Goal: Task Accomplishment & Management: Complete application form

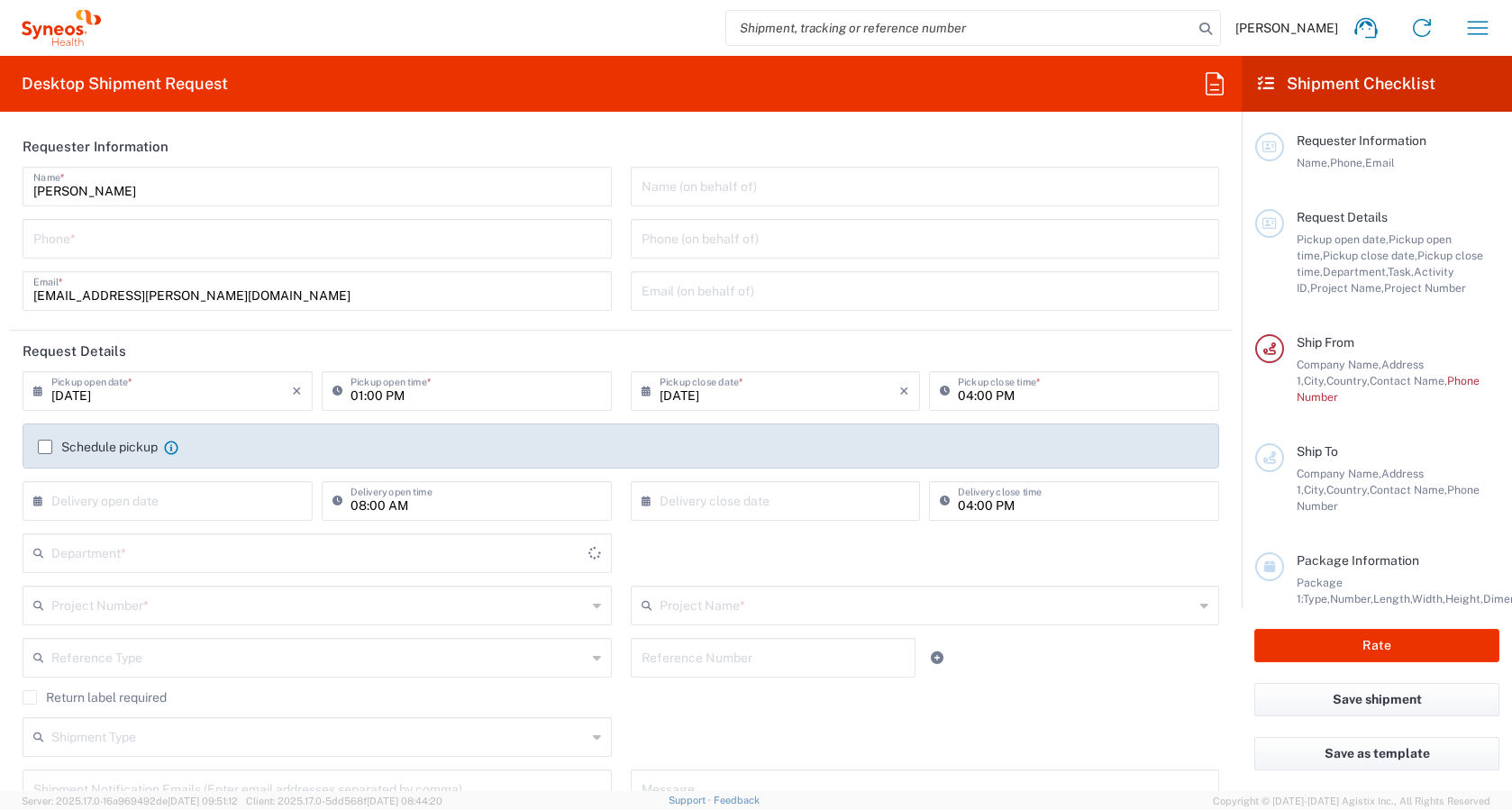
type input "[GEOGRAPHIC_DATA]"
type input "3235"
type input "Syneos Health Hungary Kft."
click at [284, 256] on div "Phone *" at bounding box center [317, 239] width 589 height 40
click at [246, 245] on input "tel" at bounding box center [317, 238] width 568 height 31
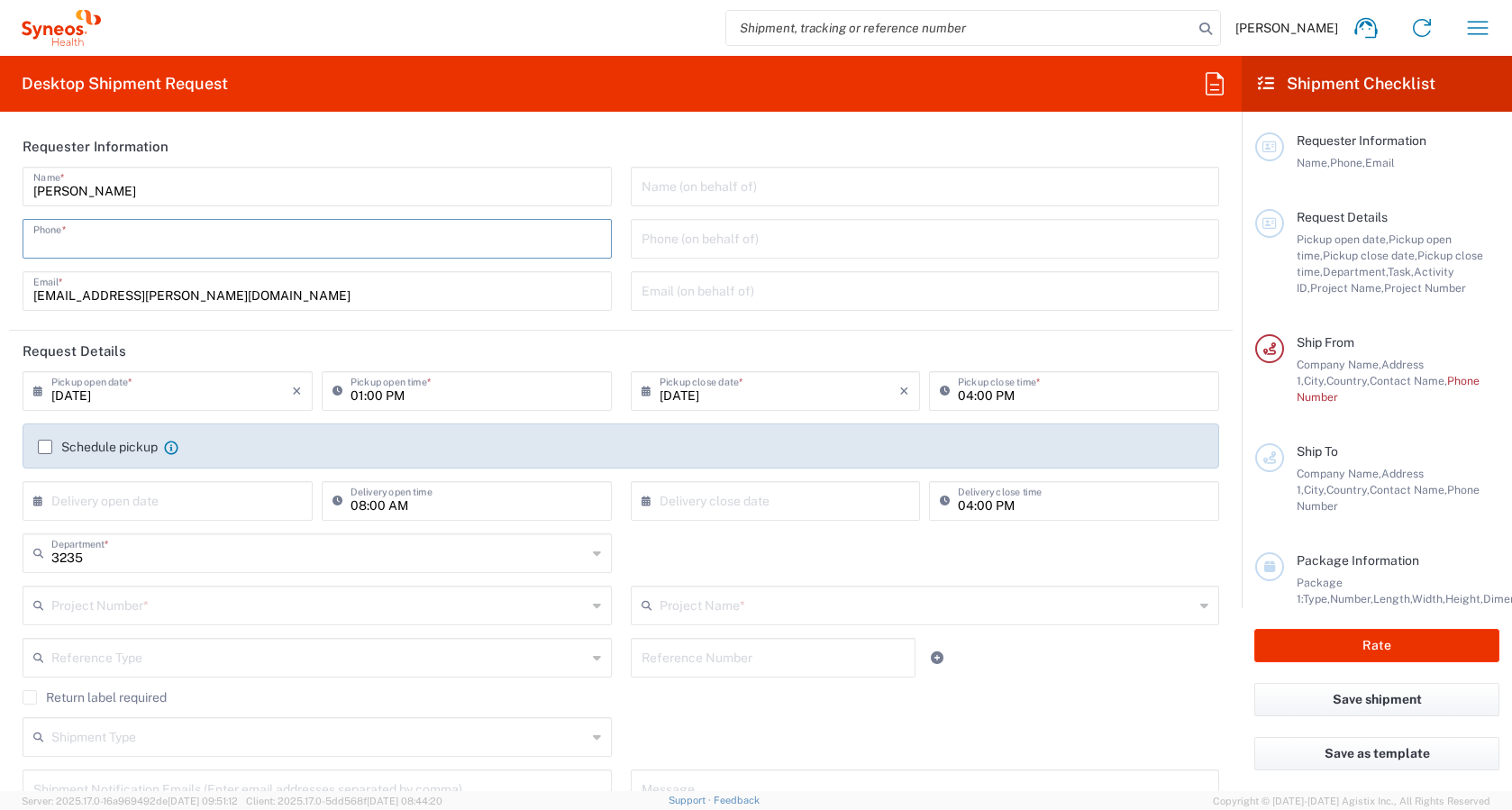
type input "06307889861"
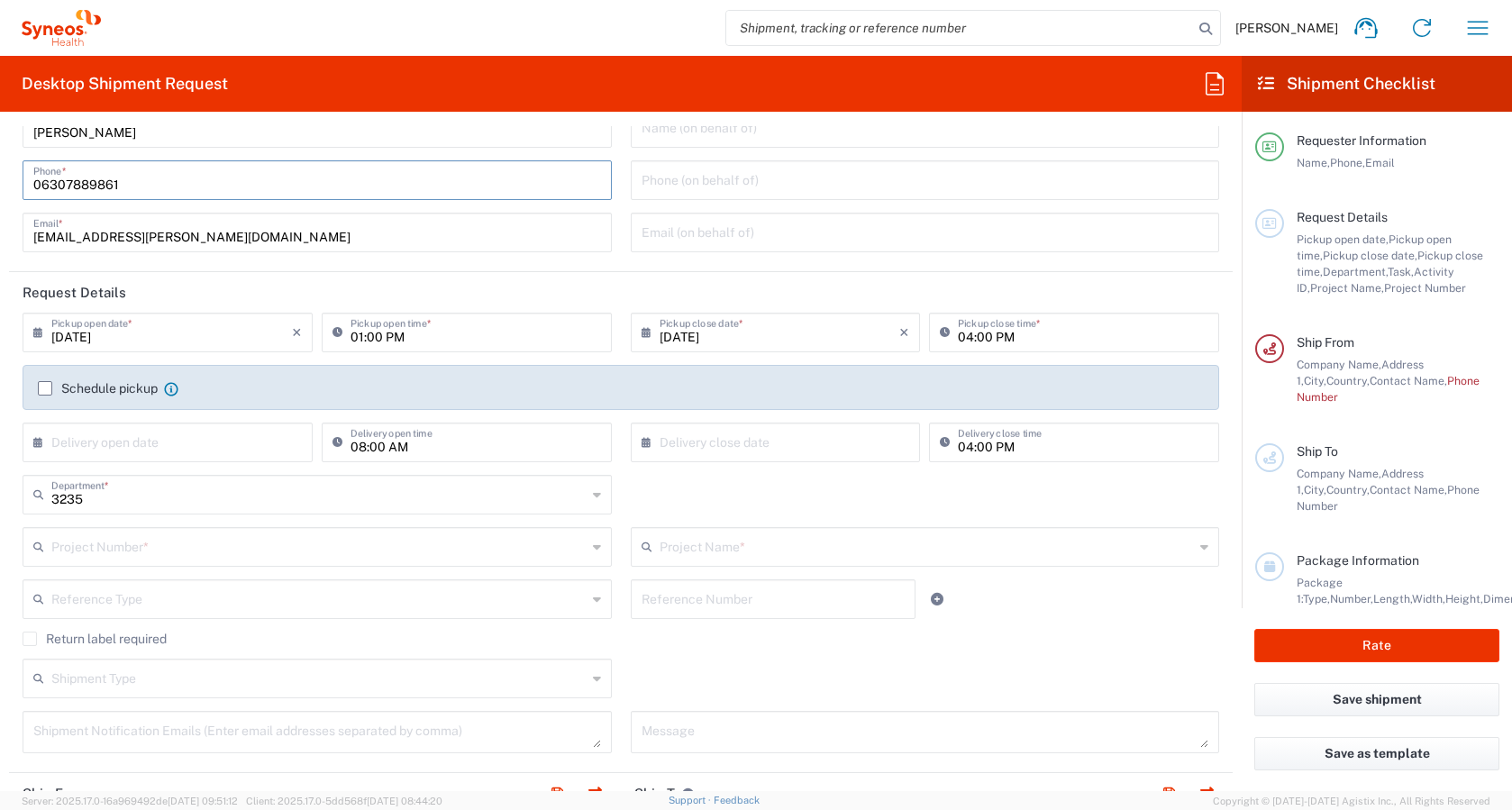
scroll to position [60, 0]
click at [48, 388] on label "Schedule pickup" at bounding box center [98, 387] width 119 height 15
click at [45, 387] on input "Schedule pickup" at bounding box center [45, 387] width 0 height 0
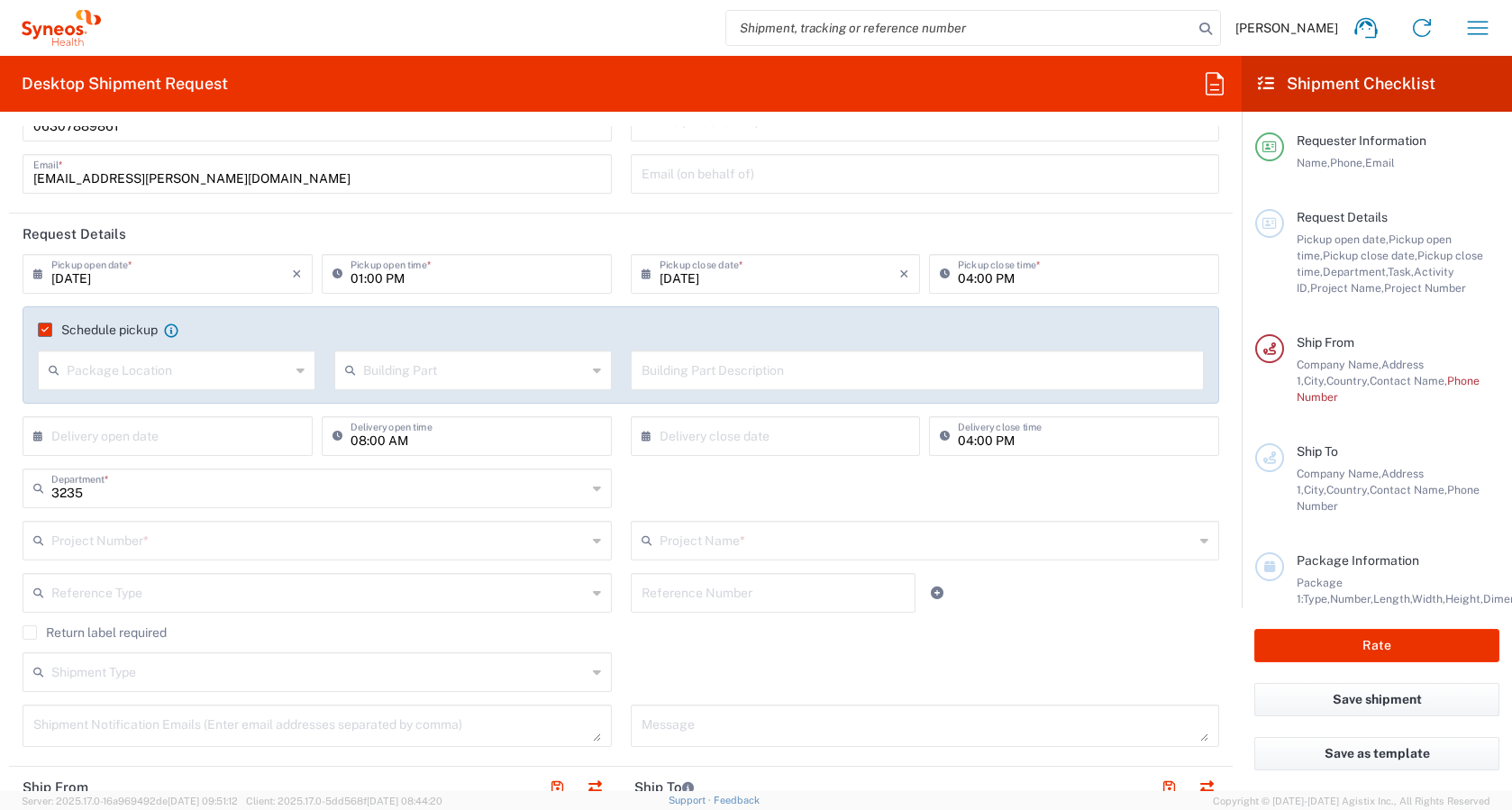
scroll to position [120, 0]
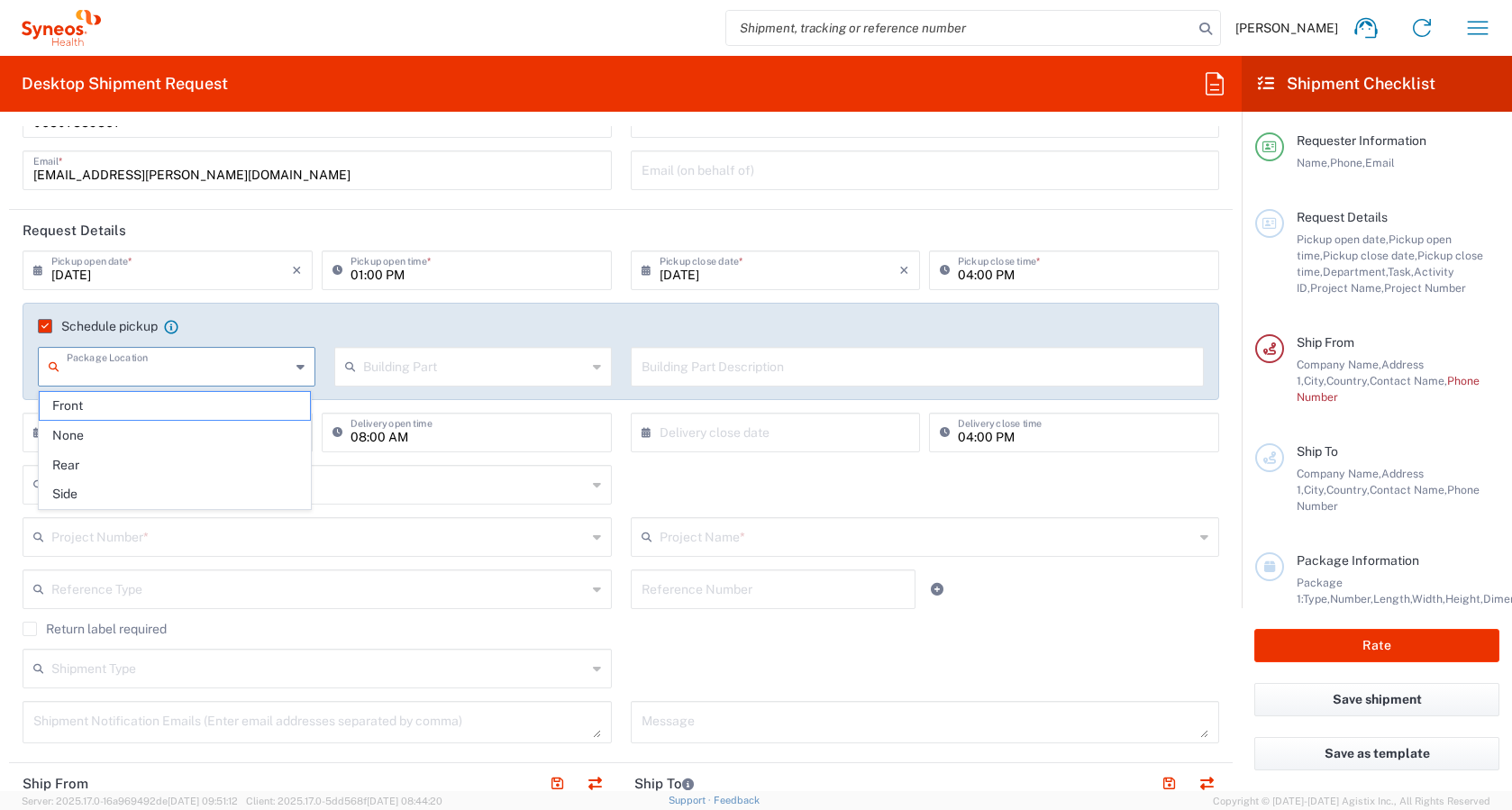
click at [114, 350] on input "text" at bounding box center [178, 365] width 223 height 31
click at [63, 406] on span "Front" at bounding box center [175, 406] width 270 height 28
click at [450, 365] on input "text" at bounding box center [475, 365] width 223 height 31
click at [446, 319] on agx-checkbox-control "Schedule pickup When scheduling a pickup please be sure to meet the following c…" at bounding box center [621, 326] width 1167 height 17
type input "Front"
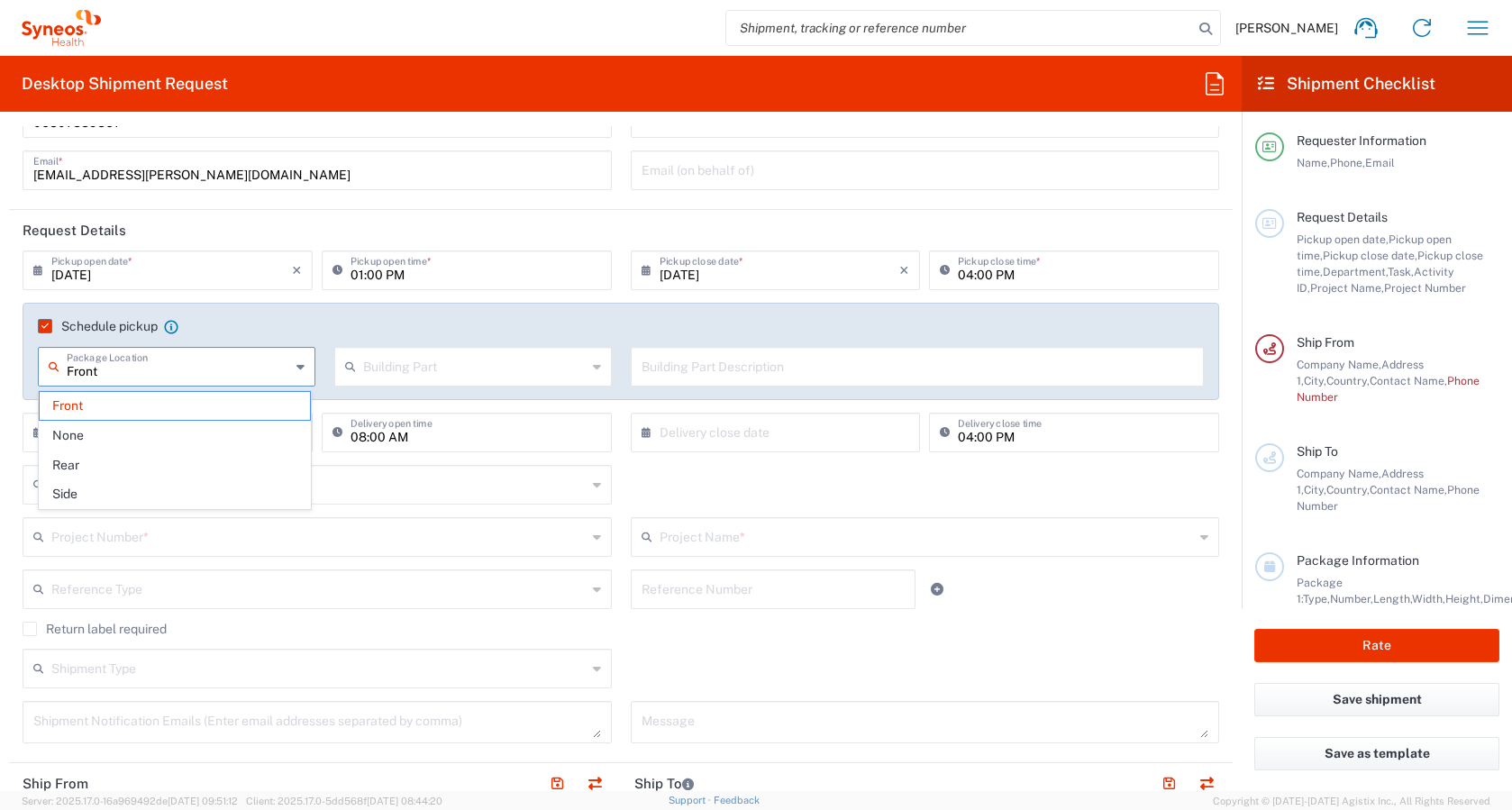
click at [286, 377] on input "Front" at bounding box center [178, 365] width 223 height 31
click at [338, 318] on agx-checkbox-control "Schedule pickup When scheduling a pickup please be sure to meet the following c…" at bounding box center [621, 326] width 1167 height 17
click at [202, 432] on input "text" at bounding box center [171, 431] width 241 height 31
click at [190, 595] on span "21" at bounding box center [195, 596] width 26 height 25
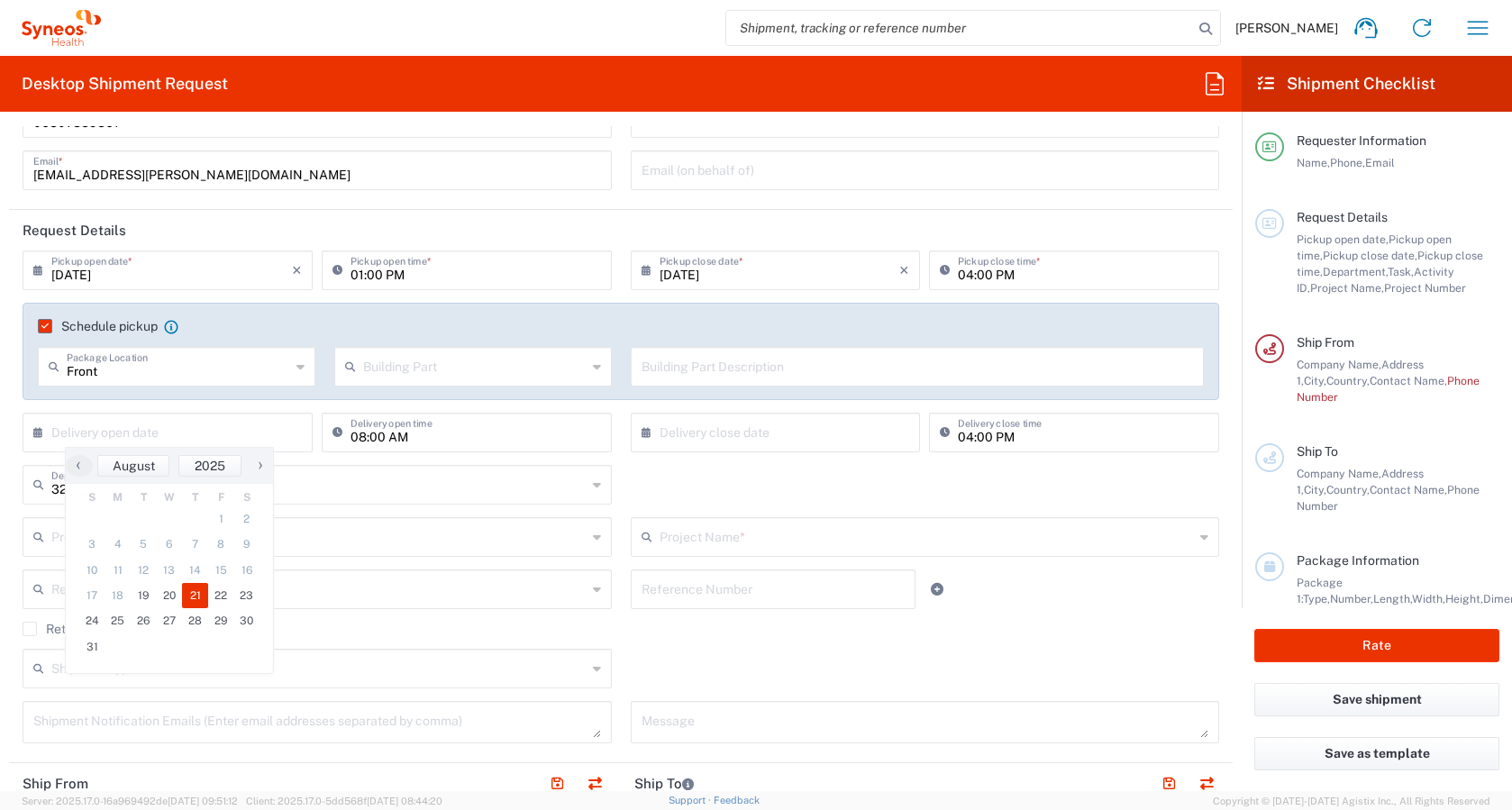
type input "[DATE]"
click at [752, 430] on input "text" at bounding box center [780, 431] width 241 height 31
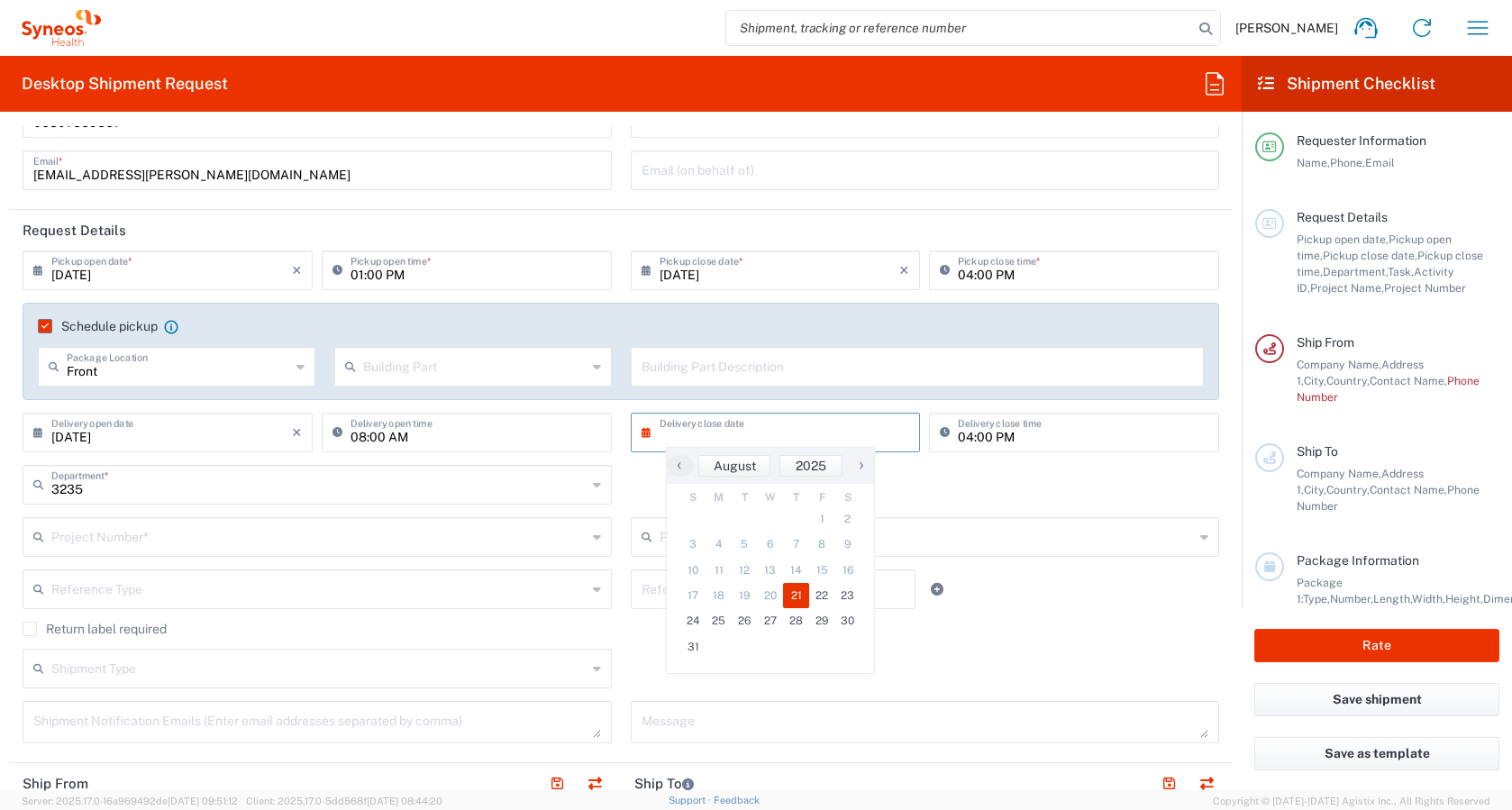
click at [801, 593] on span "21" at bounding box center [796, 596] width 26 height 25
type input "[DATE]"
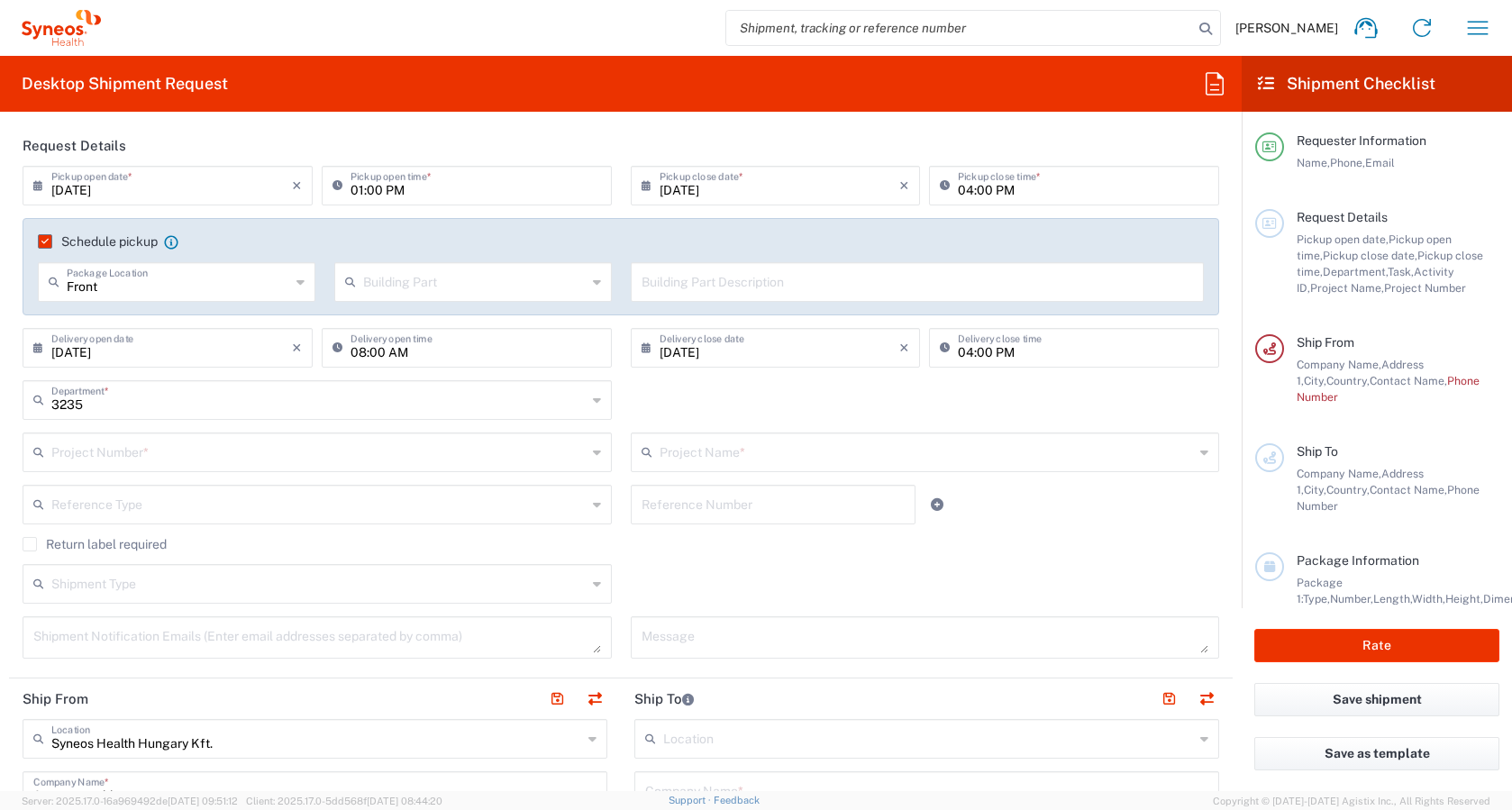
scroll to position [208, 0]
click at [363, 467] on div "Project Number *" at bounding box center [317, 449] width 589 height 40
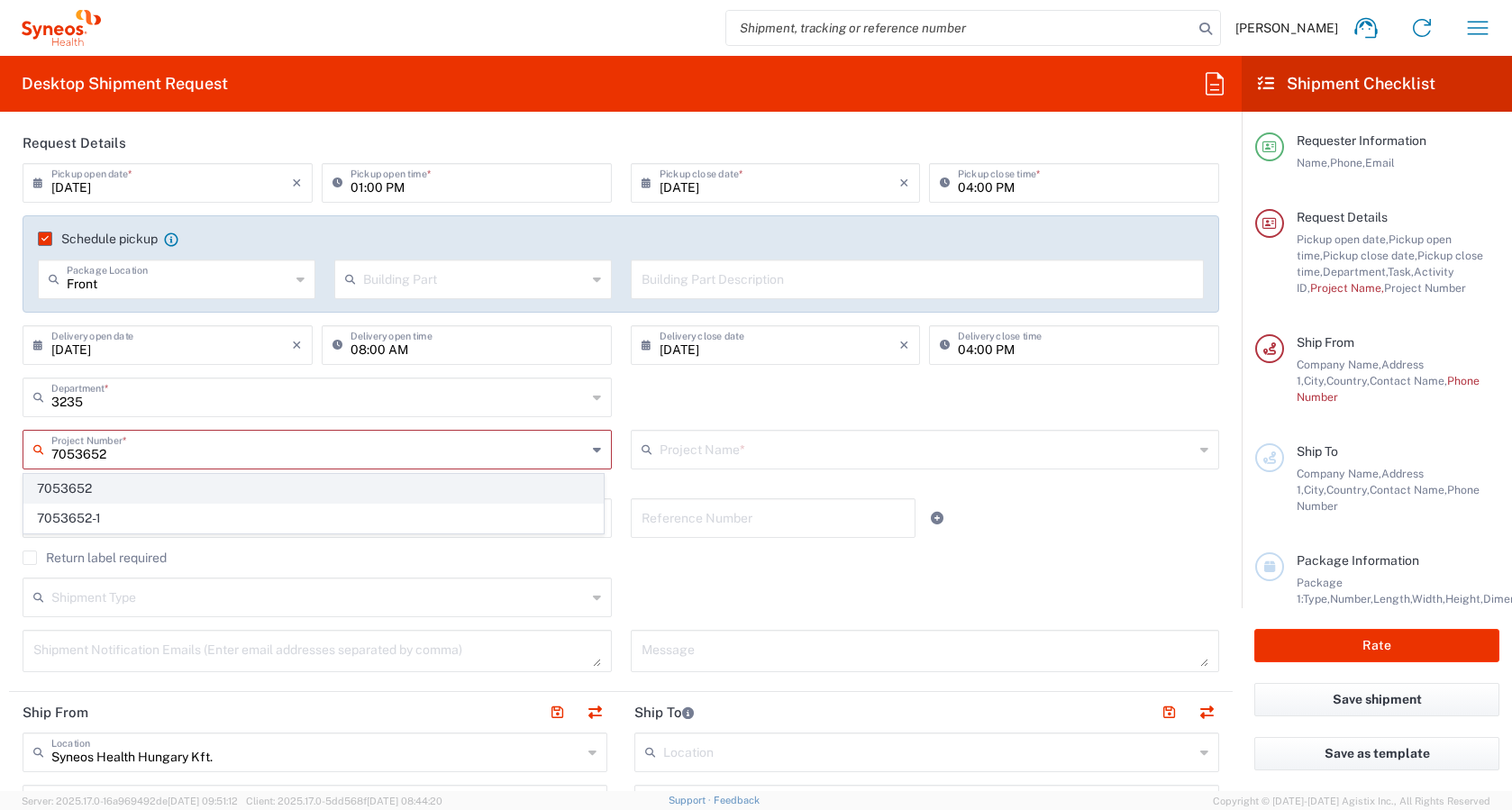
type input "7053652"
click at [165, 495] on span "7053652" at bounding box center [313, 488] width 578 height 28
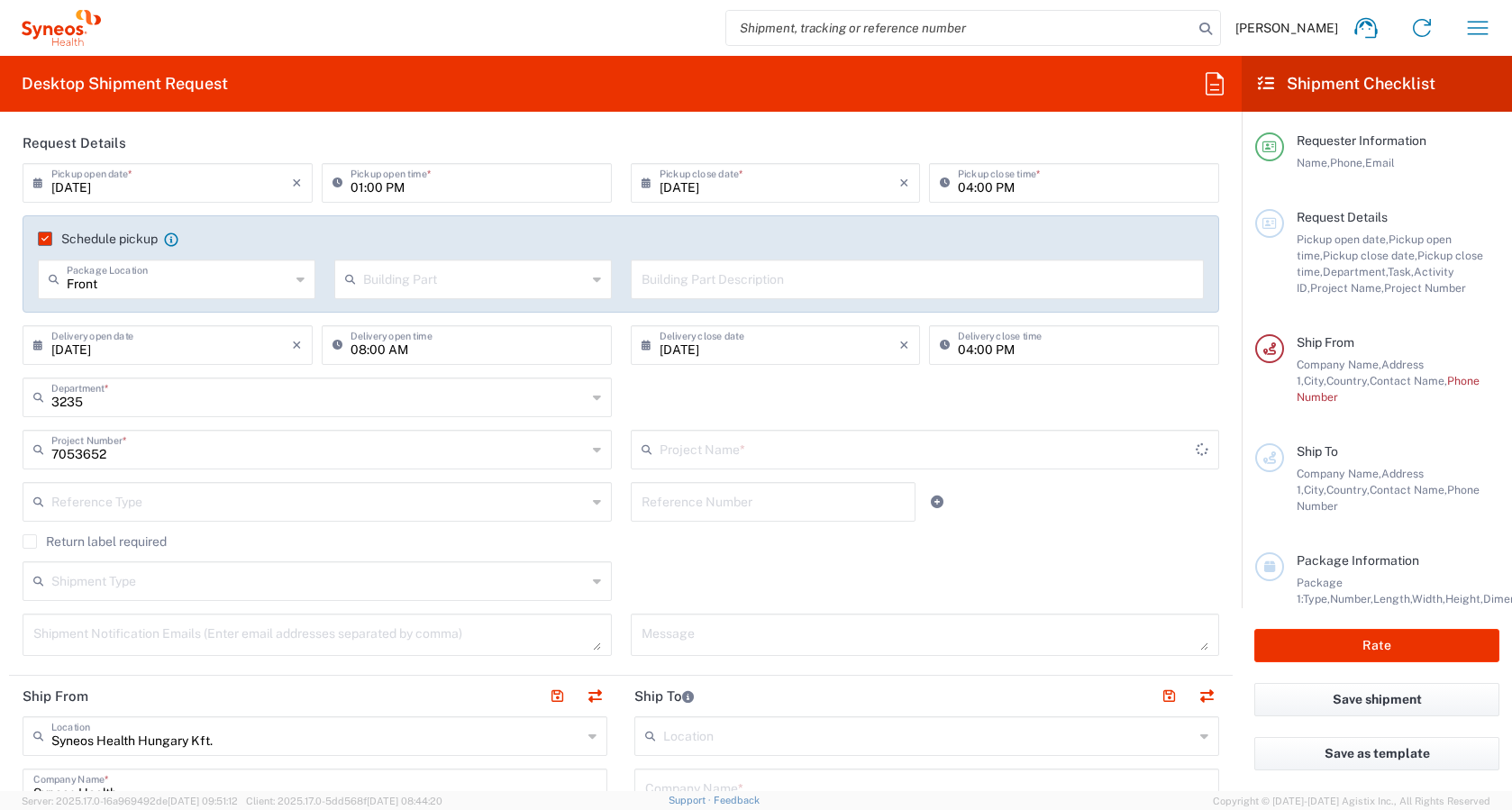
type input "ONL1204-GA-002"
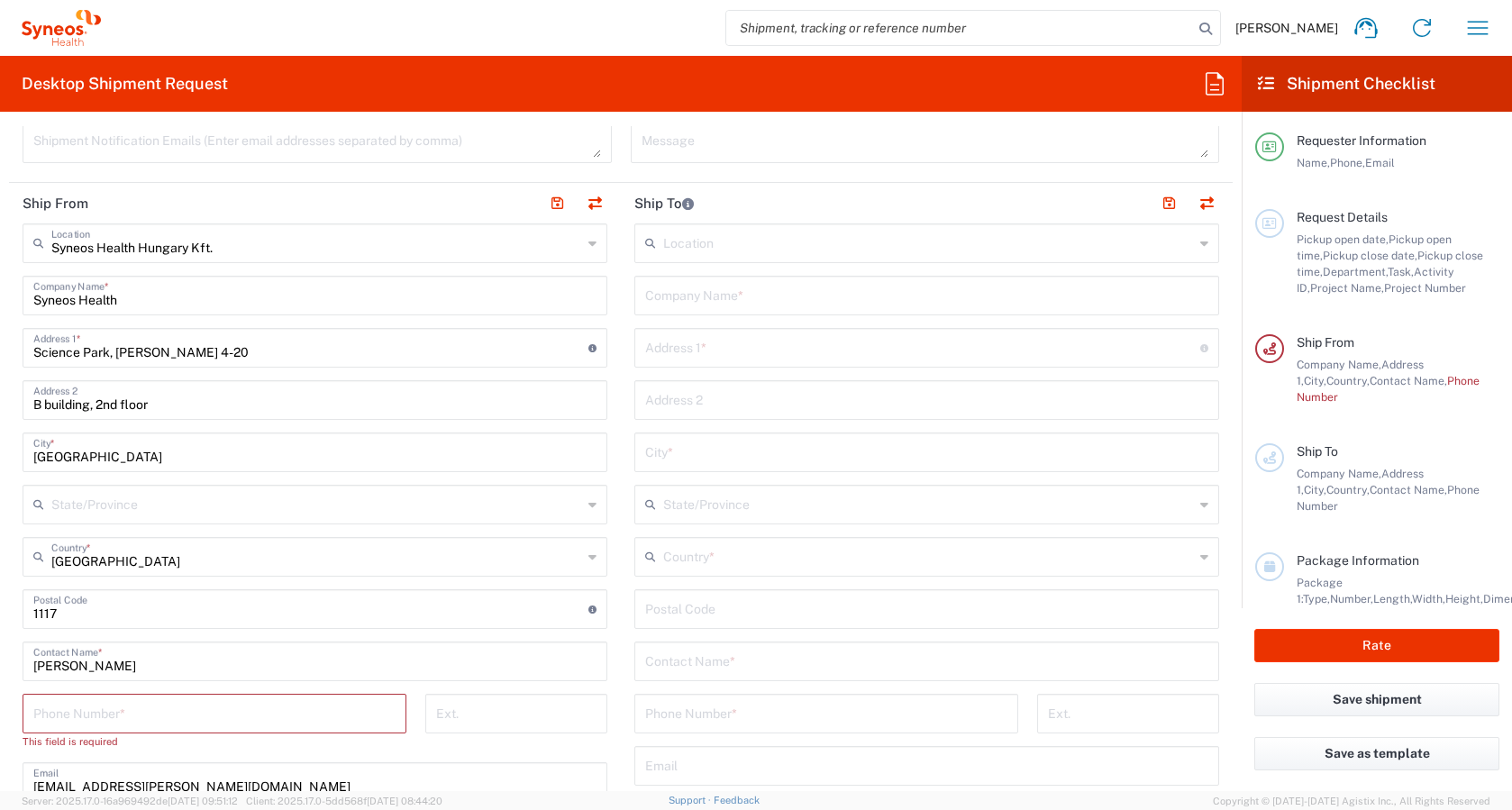
scroll to position [736, 0]
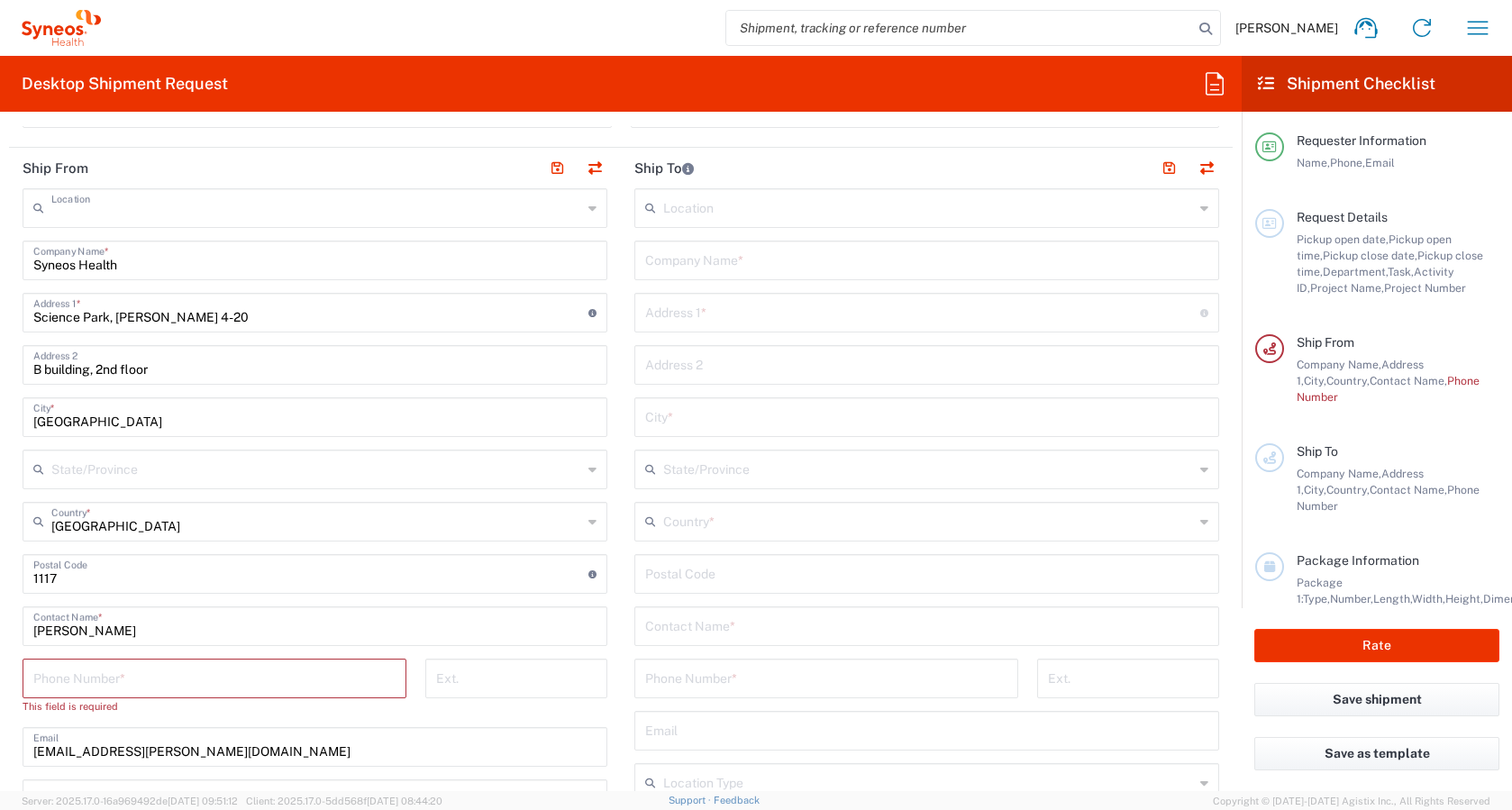
click at [165, 193] on input "text" at bounding box center [316, 206] width 530 height 31
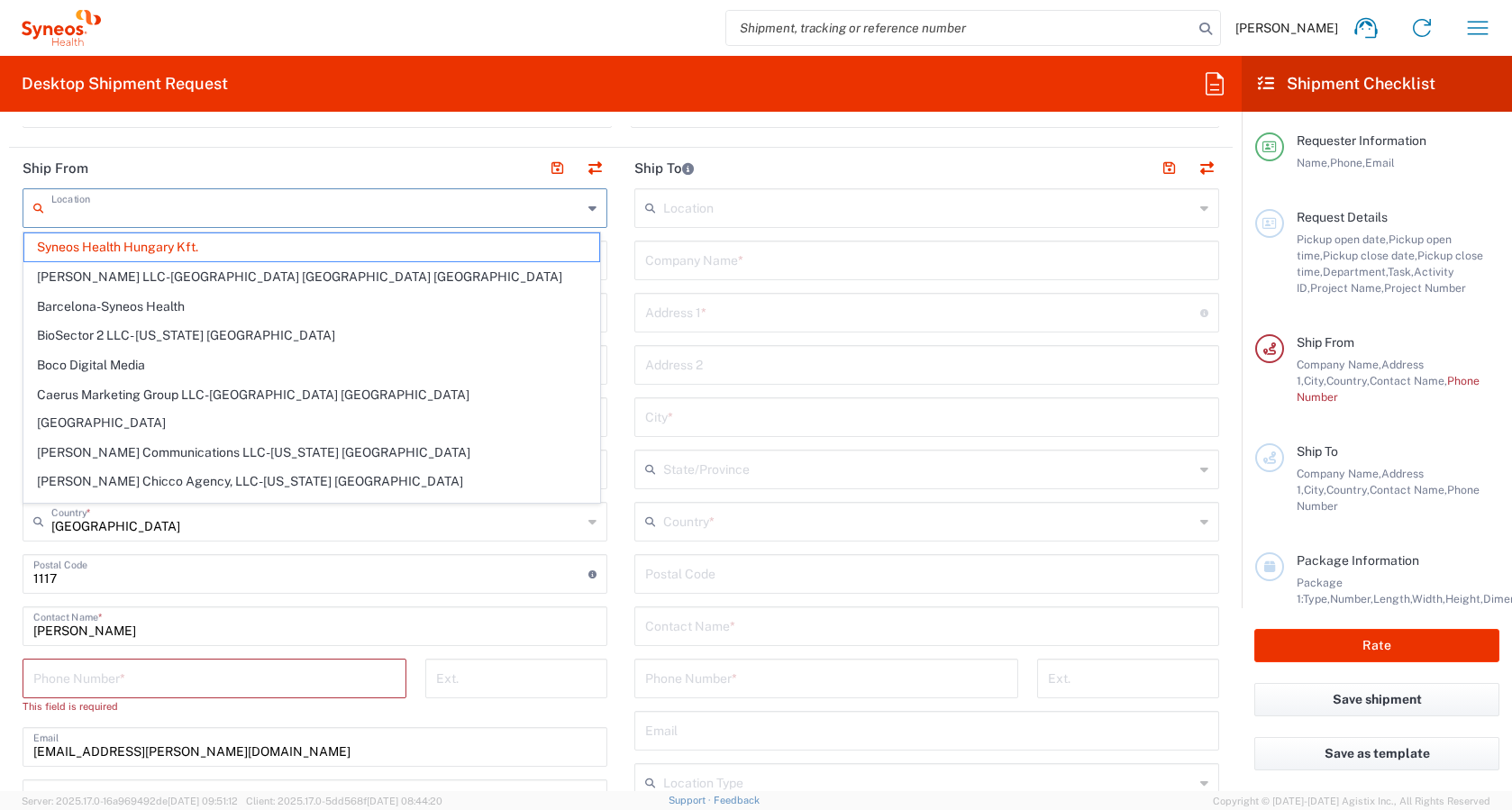
click at [155, 210] on input "text" at bounding box center [316, 206] width 530 height 31
click at [188, 171] on header "Ship From" at bounding box center [314, 167] width 612 height 40
type input "Syneos Health Hungary Kft."
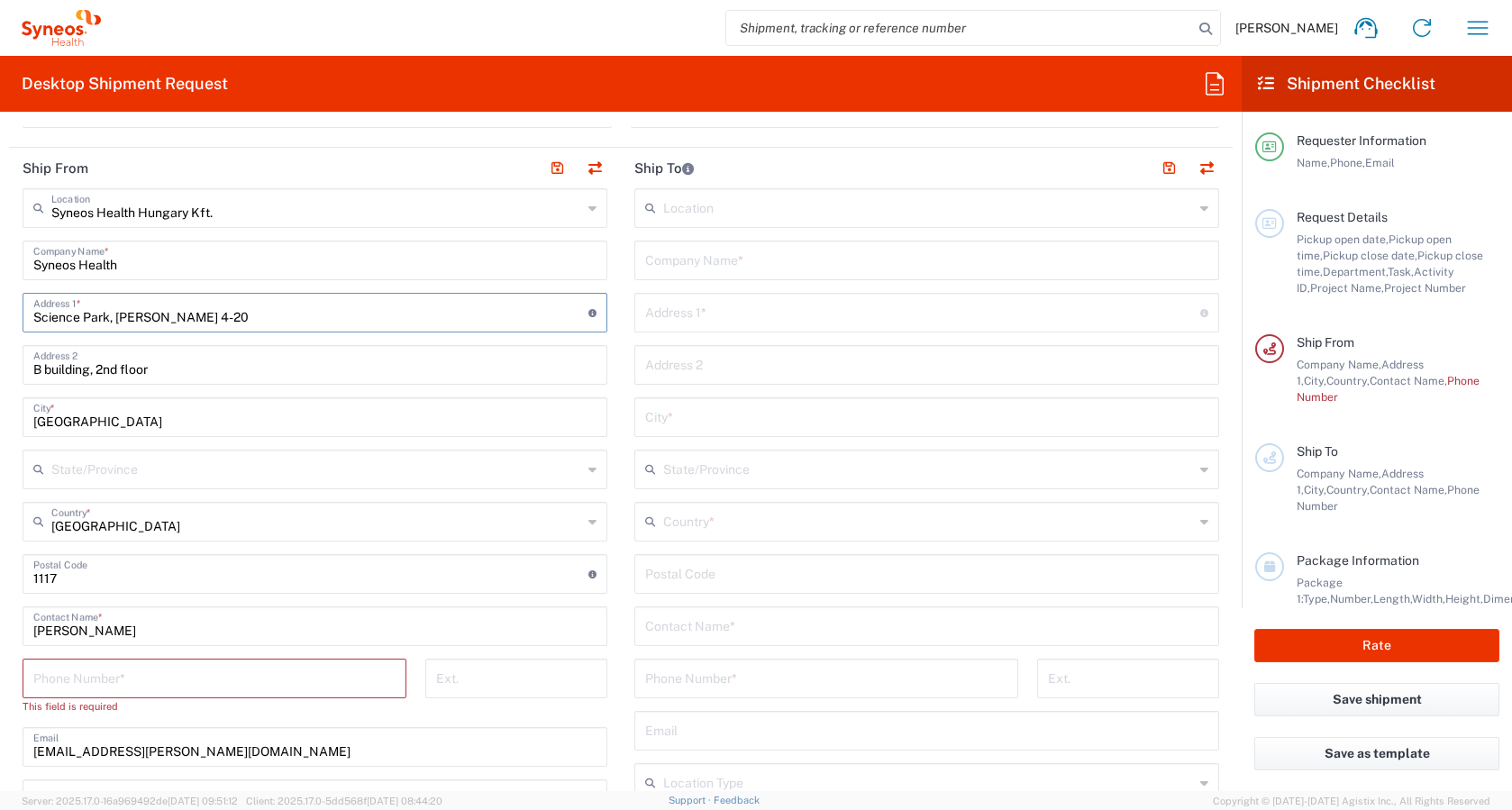
drag, startPoint x: 246, startPoint y: 320, endPoint x: 15, endPoint y: 316, distance: 231.0
click at [14, 317] on main "Syneos Health Hungary Kft. Location Syneos Health [GEOGRAPHIC_DATA] Kft. [PERSO…" at bounding box center [314, 626] width 612 height 878
type input "Vö"
type input "[PERSON_NAME] u 133."
type input "[EMAIL_ADDRESS][PERSON_NAME][DOMAIN_NAME]"
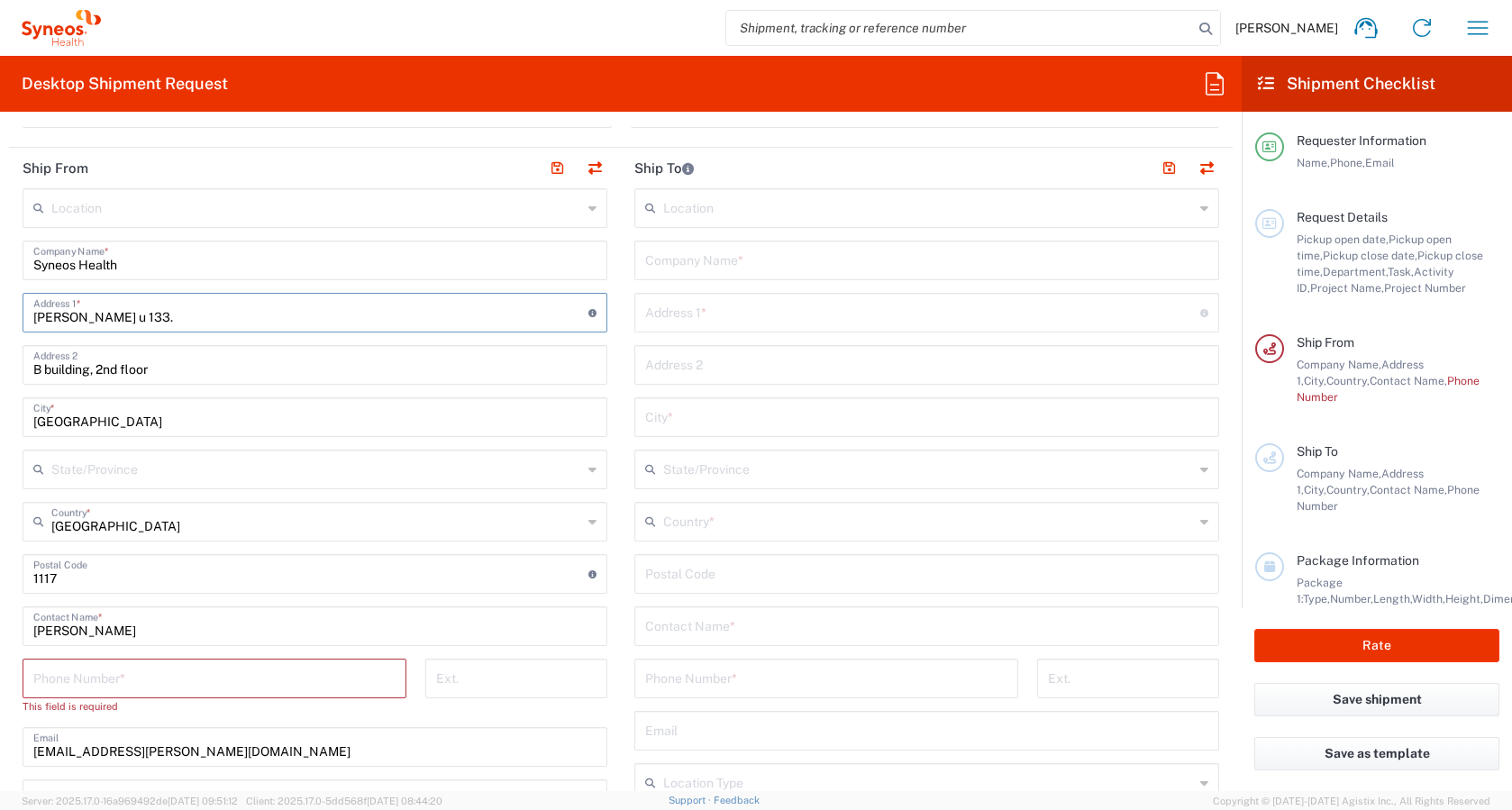
type input "06308635226"
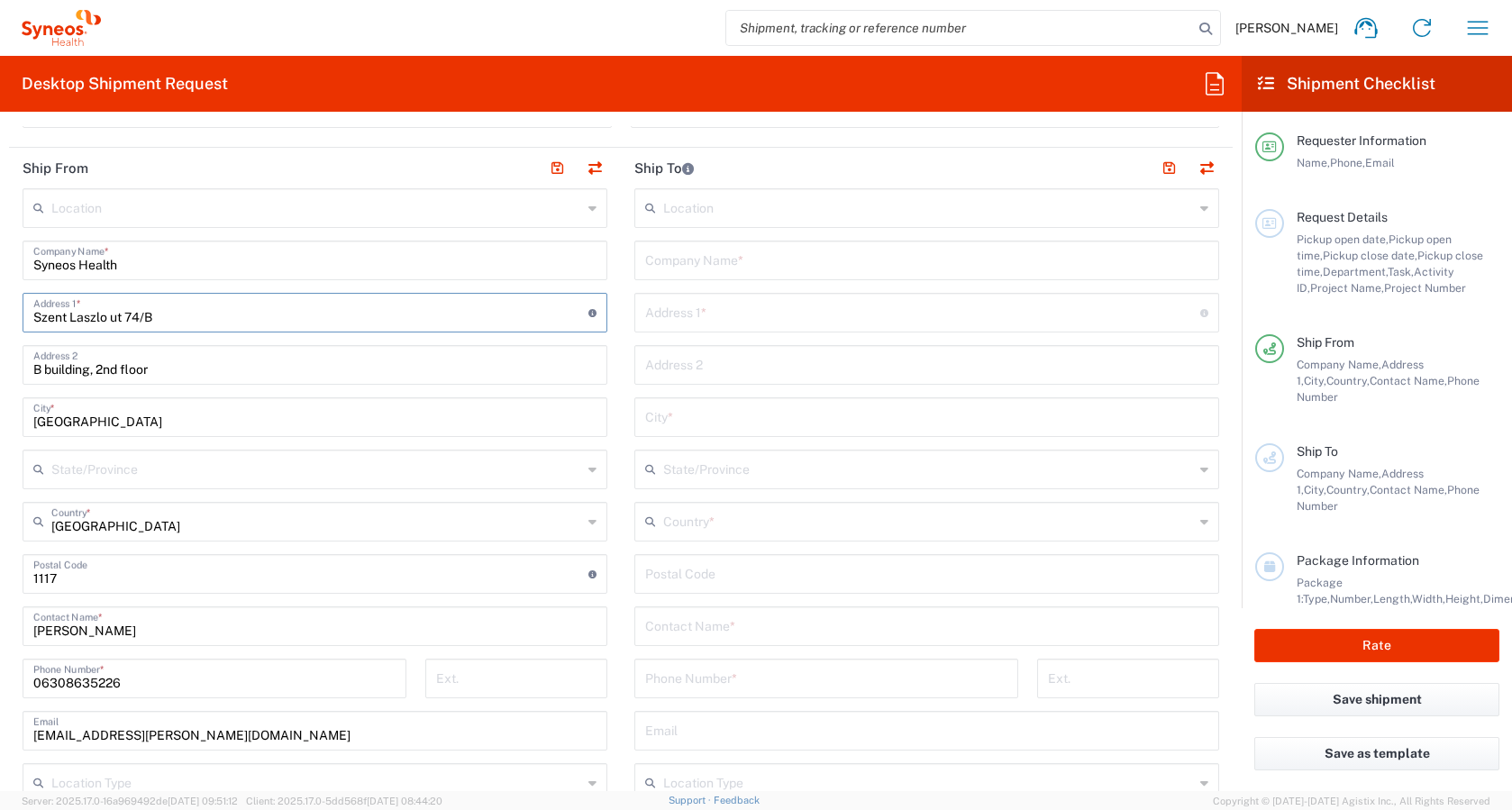
click at [200, 317] on input "Szent Laszlo ut 74/B" at bounding box center [310, 311] width 555 height 31
type input "S"
type input "[PERSON_NAME] u 133."
drag, startPoint x: 174, startPoint y: 369, endPoint x: 6, endPoint y: 368, distance: 168.0
click at [6, 368] on form "Requester Information [PERSON_NAME] Name * [PHONE_NUMBER] Phone * [EMAIL_ADDRES…" at bounding box center [620, 459] width 1242 height 665
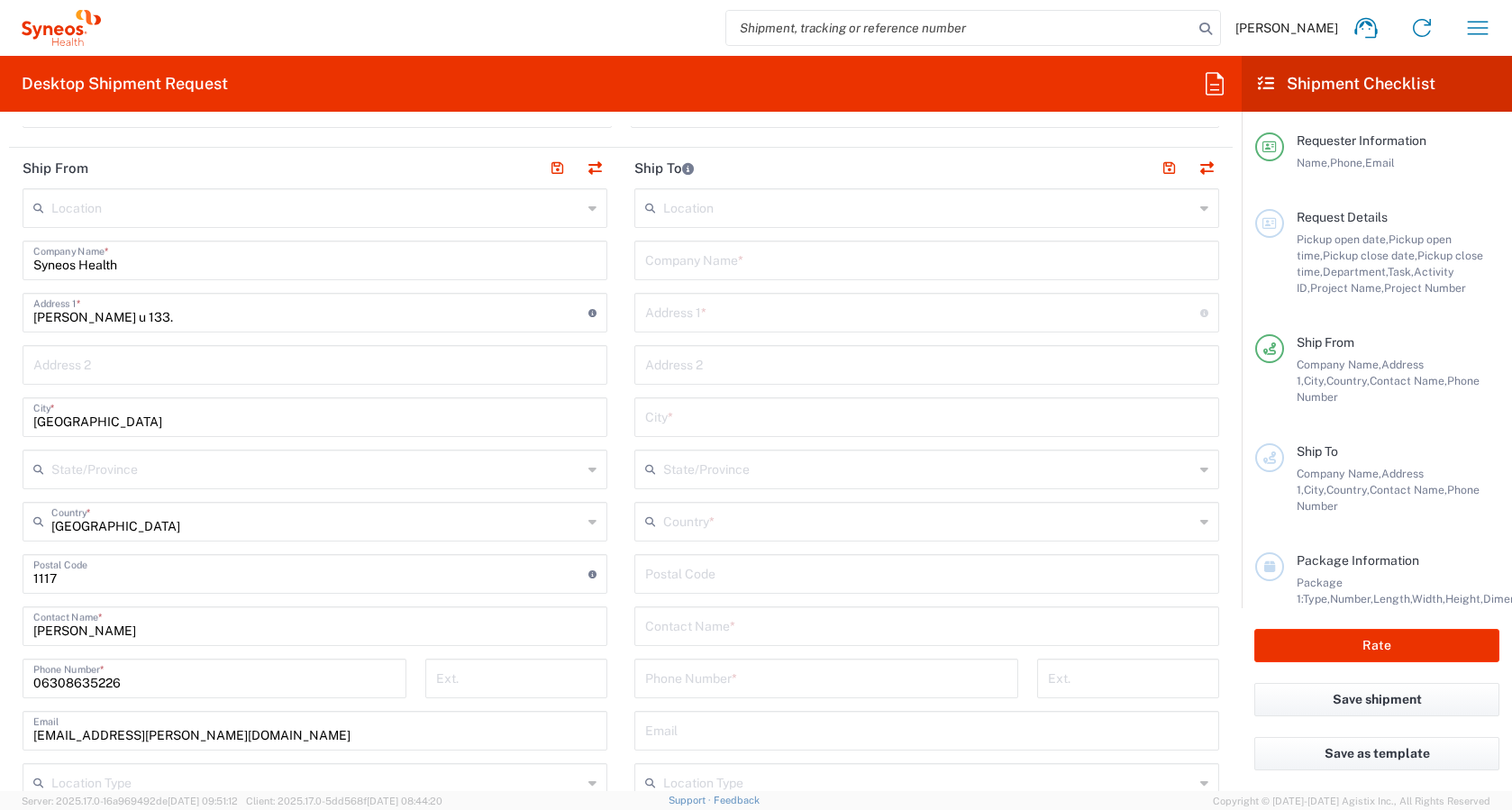
click at [116, 432] on div "[GEOGRAPHIC_DATA] *" at bounding box center [315, 417] width 585 height 40
drag, startPoint x: 111, startPoint y: 418, endPoint x: -24, endPoint y: 417, distance: 135.0
click at [0, 417] on html "[PERSON_NAME] Home Shipment estimator Shipment tracking Desktop shipment reques…" at bounding box center [756, 405] width 1512 height 810
type input "Dunavarsány"
click at [79, 584] on input "undefined" at bounding box center [310, 572] width 555 height 31
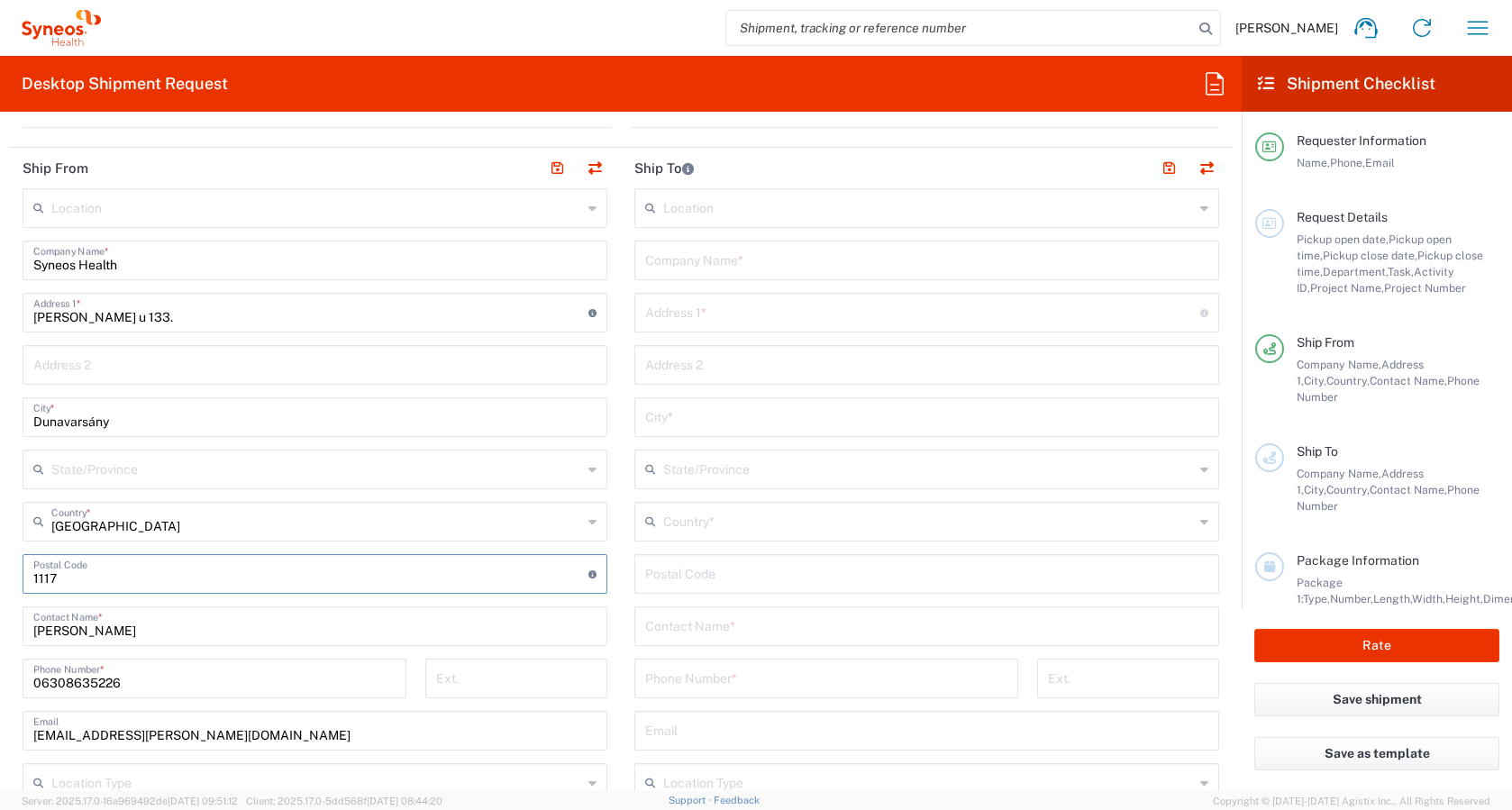
drag, startPoint x: 65, startPoint y: 579, endPoint x: 10, endPoint y: 579, distance: 55.0
click at [10, 579] on main "Location [PERSON_NAME] LLC-[GEOGRAPHIC_DATA] [GEOGRAPHIC_DATA] [GEOGRAPHIC_DATA…" at bounding box center [314, 618] width 612 height 861
type input "2336"
click at [743, 171] on header "Ship To" at bounding box center [926, 167] width 612 height 40
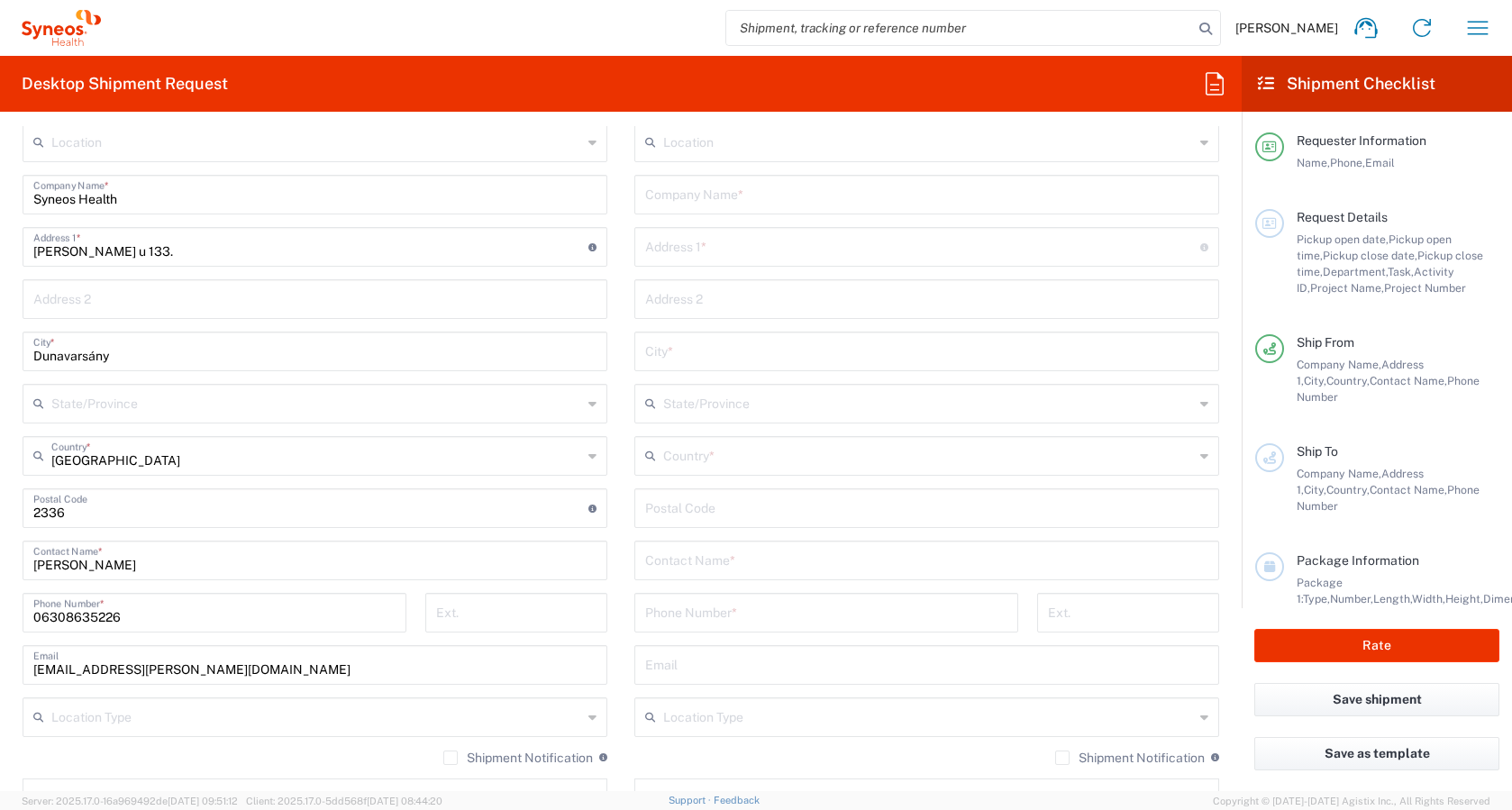
scroll to position [819, 0]
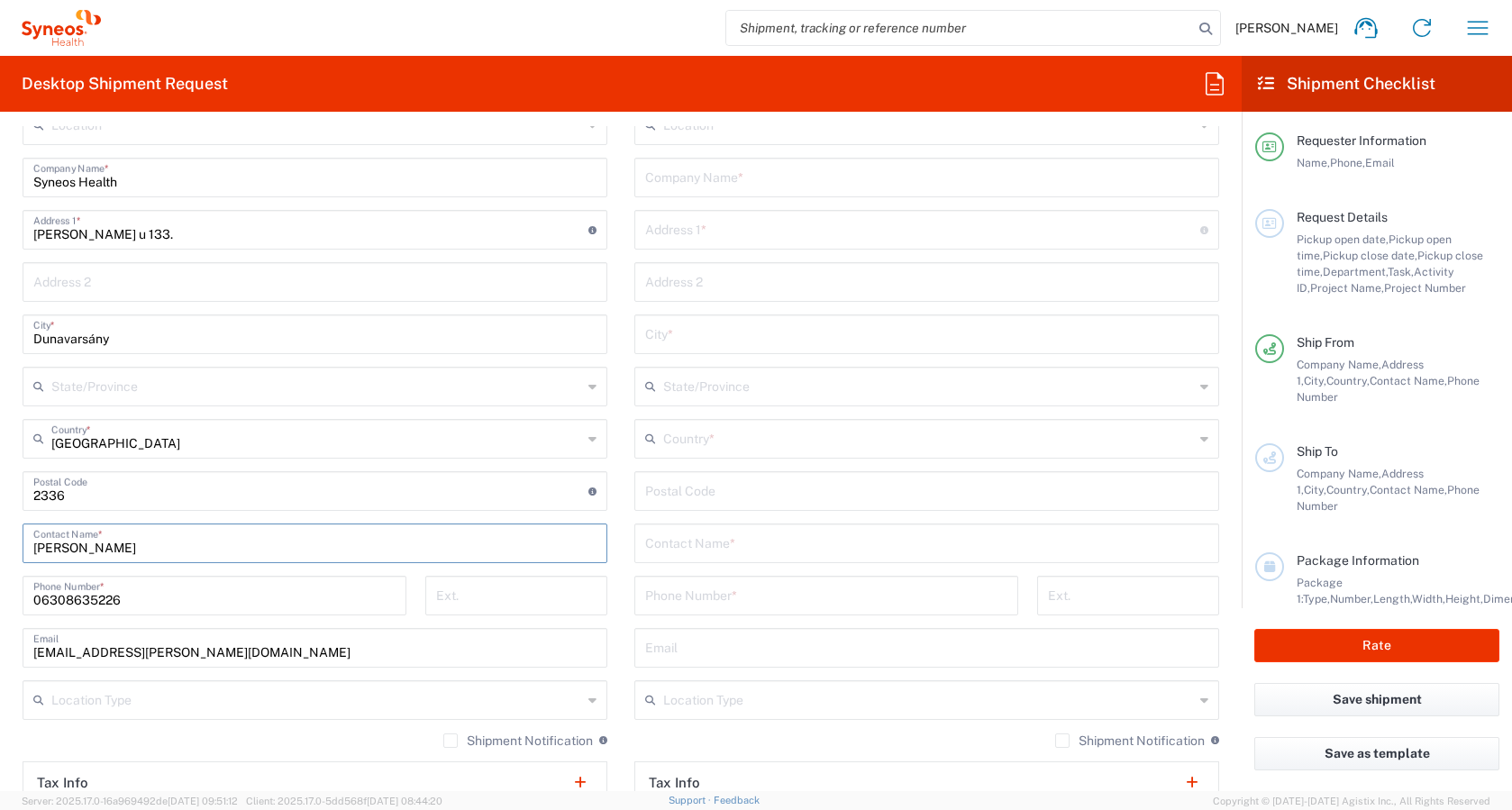
drag, startPoint x: 120, startPoint y: 541, endPoint x: -13, endPoint y: 541, distance: 133.0
click at [0, 541] on html "[PERSON_NAME] Home Shipment estimator Shipment tracking Desktop shipment reques…" at bounding box center [756, 405] width 1512 height 810
type input "Dr. [PERSON_NAME]"
drag, startPoint x: 132, startPoint y: 601, endPoint x: -17, endPoint y: 601, distance: 149.0
click at [0, 601] on html "[PERSON_NAME] Home Shipment estimator Shipment tracking Desktop shipment reques…" at bounding box center [756, 405] width 1512 height 810
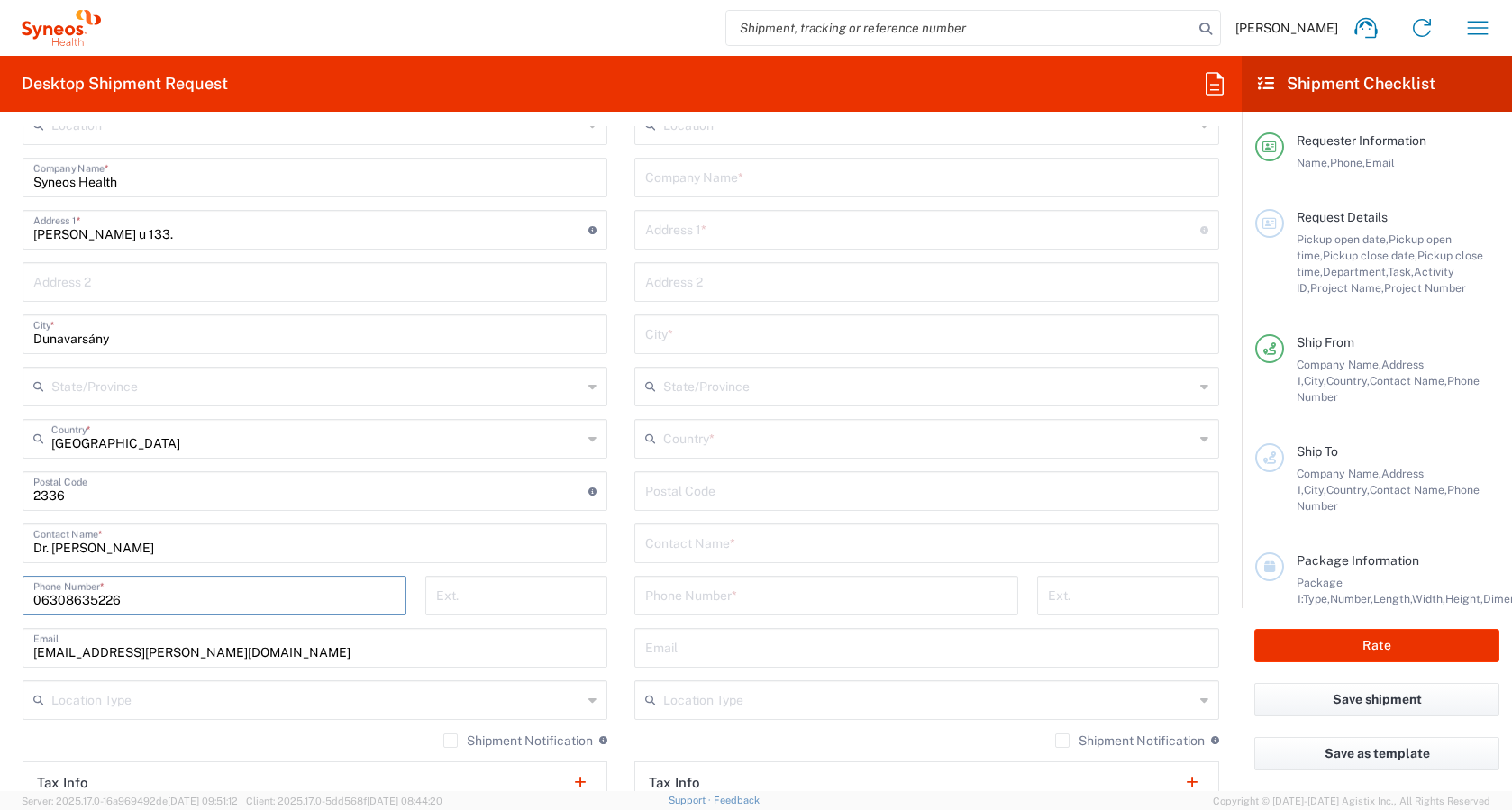
paste input "+36 30"
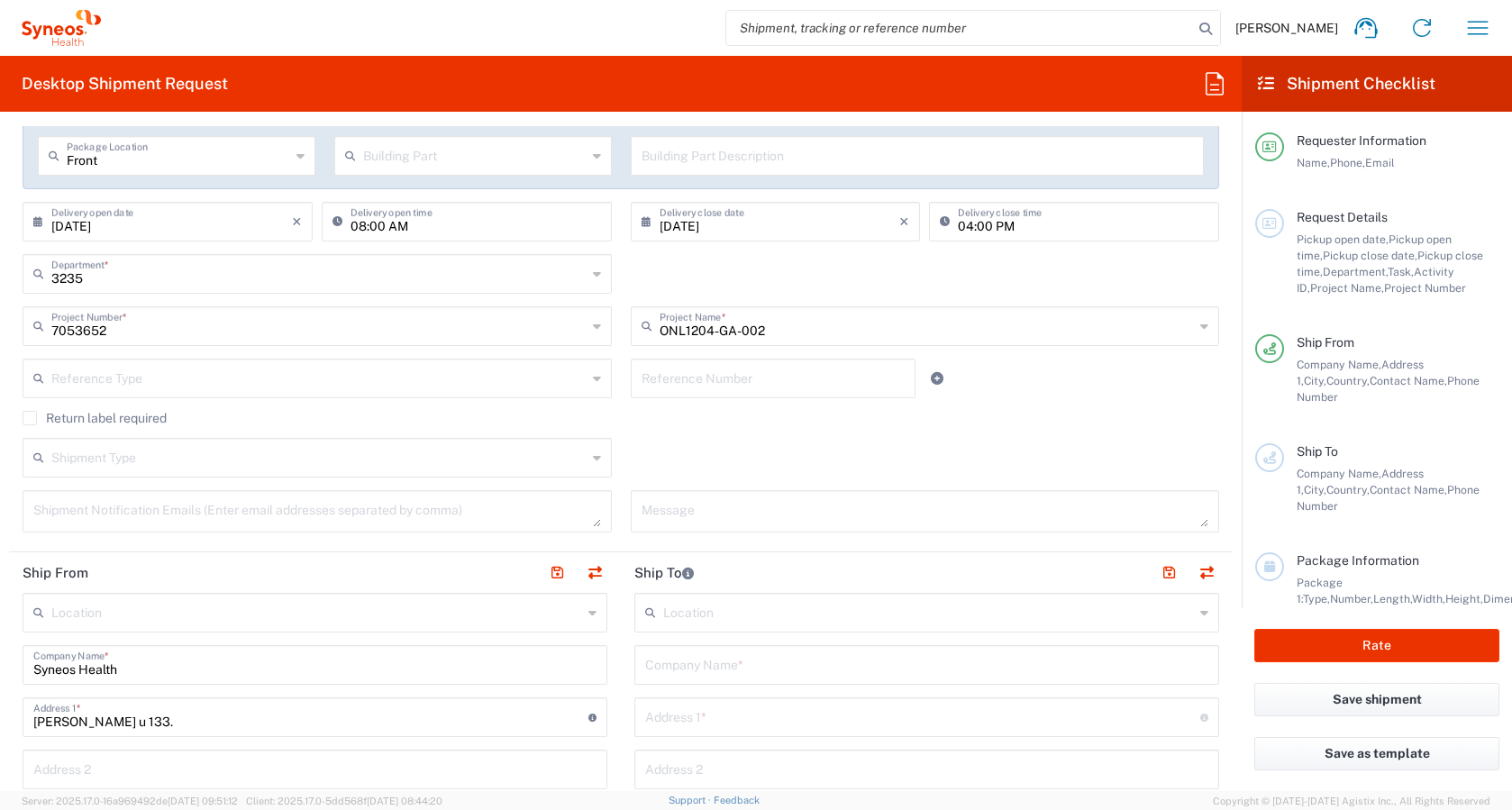
scroll to position [336, 0]
type input "[PHONE_NUMBER]"
click at [551, 563] on button "button" at bounding box center [557, 568] width 25 height 25
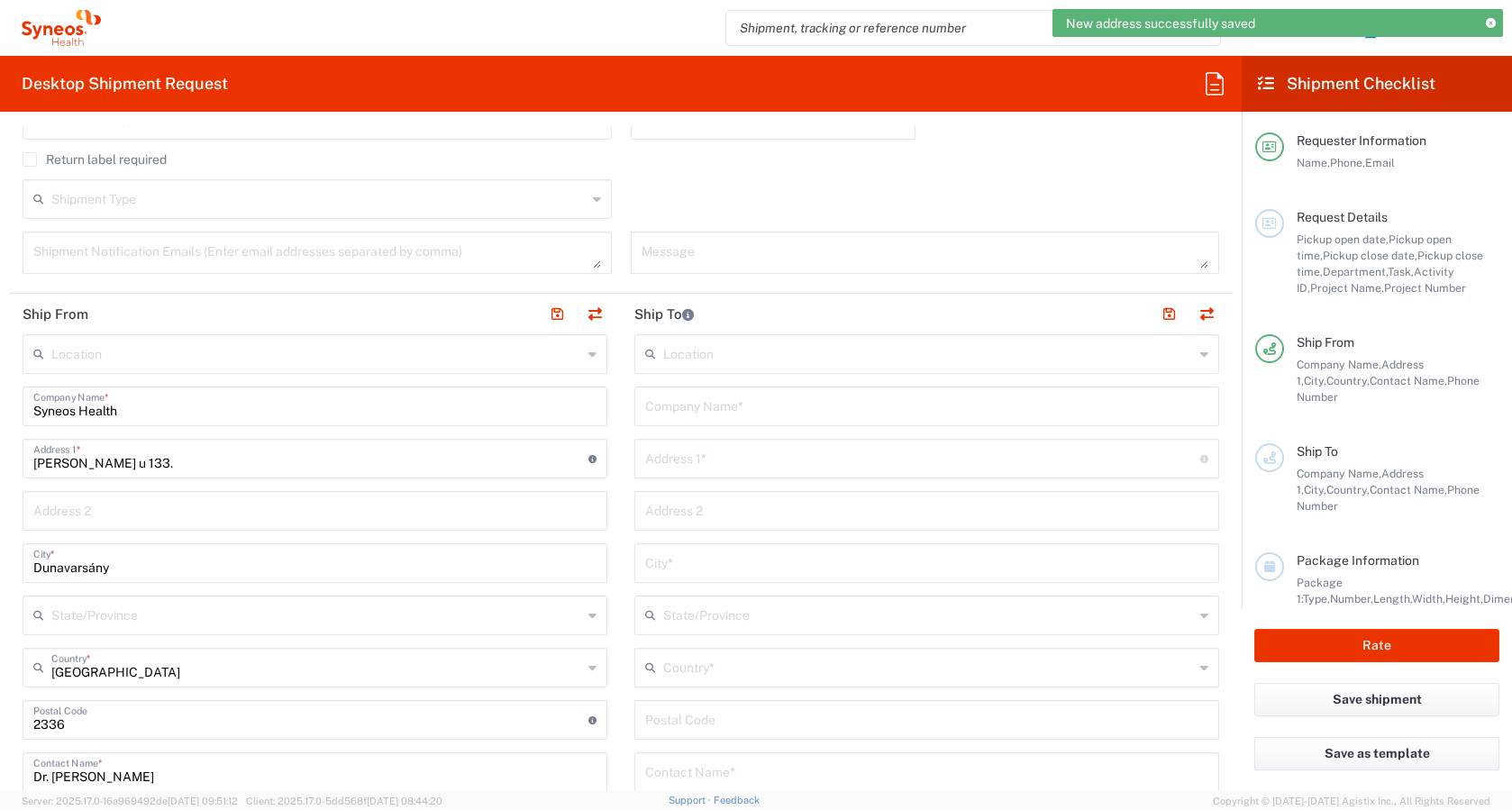
scroll to position [591, 0]
click at [732, 398] on input "text" at bounding box center [927, 404] width 564 height 31
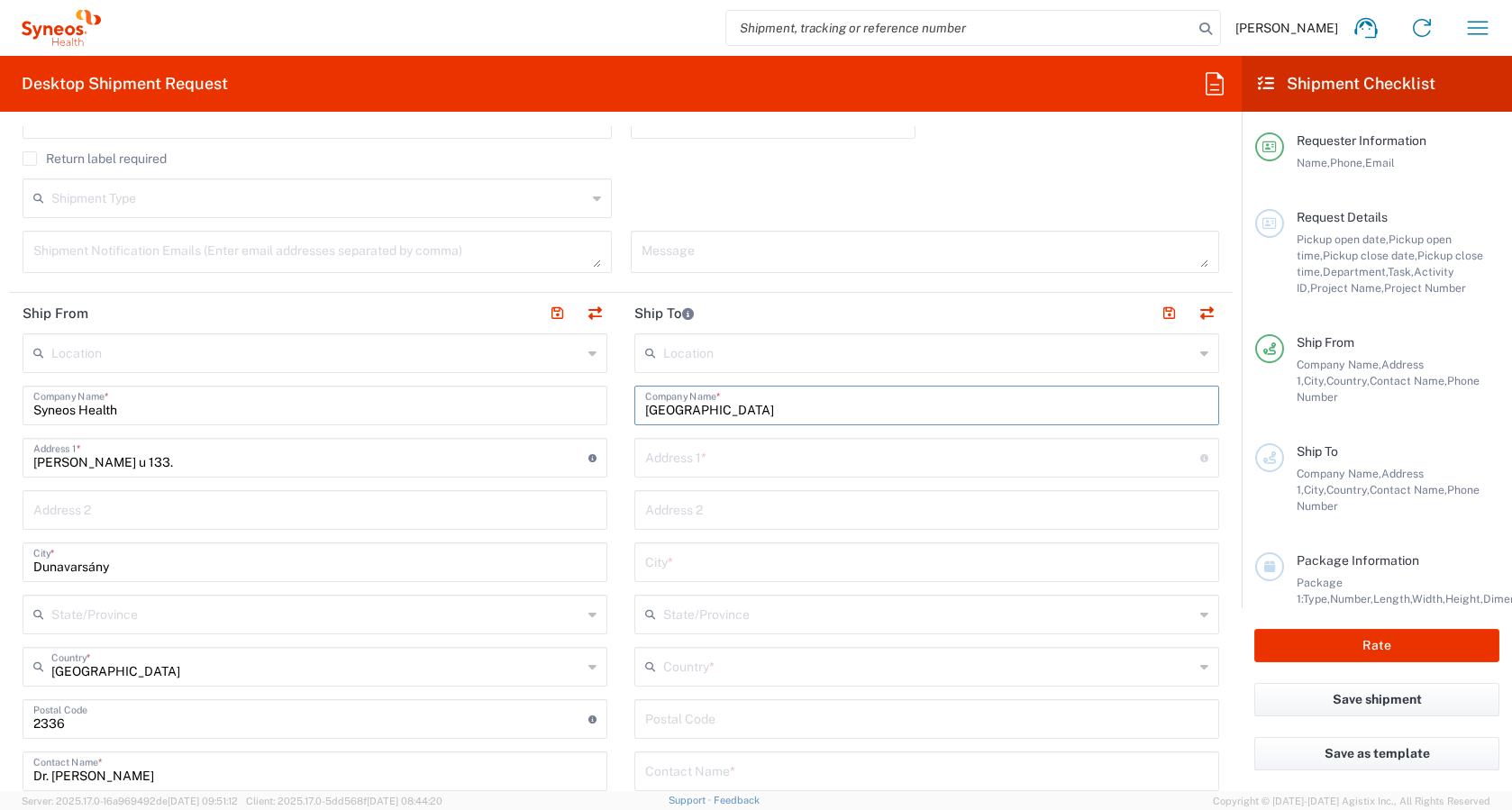
type input "[GEOGRAPHIC_DATA]"
click at [781, 451] on input "text" at bounding box center [922, 456] width 555 height 31
click at [661, 457] on input "text" at bounding box center [922, 456] width 555 height 31
type input "[PERSON_NAME][STREET_ADDRESS]"
click at [680, 576] on div "City *" at bounding box center [927, 562] width 585 height 40
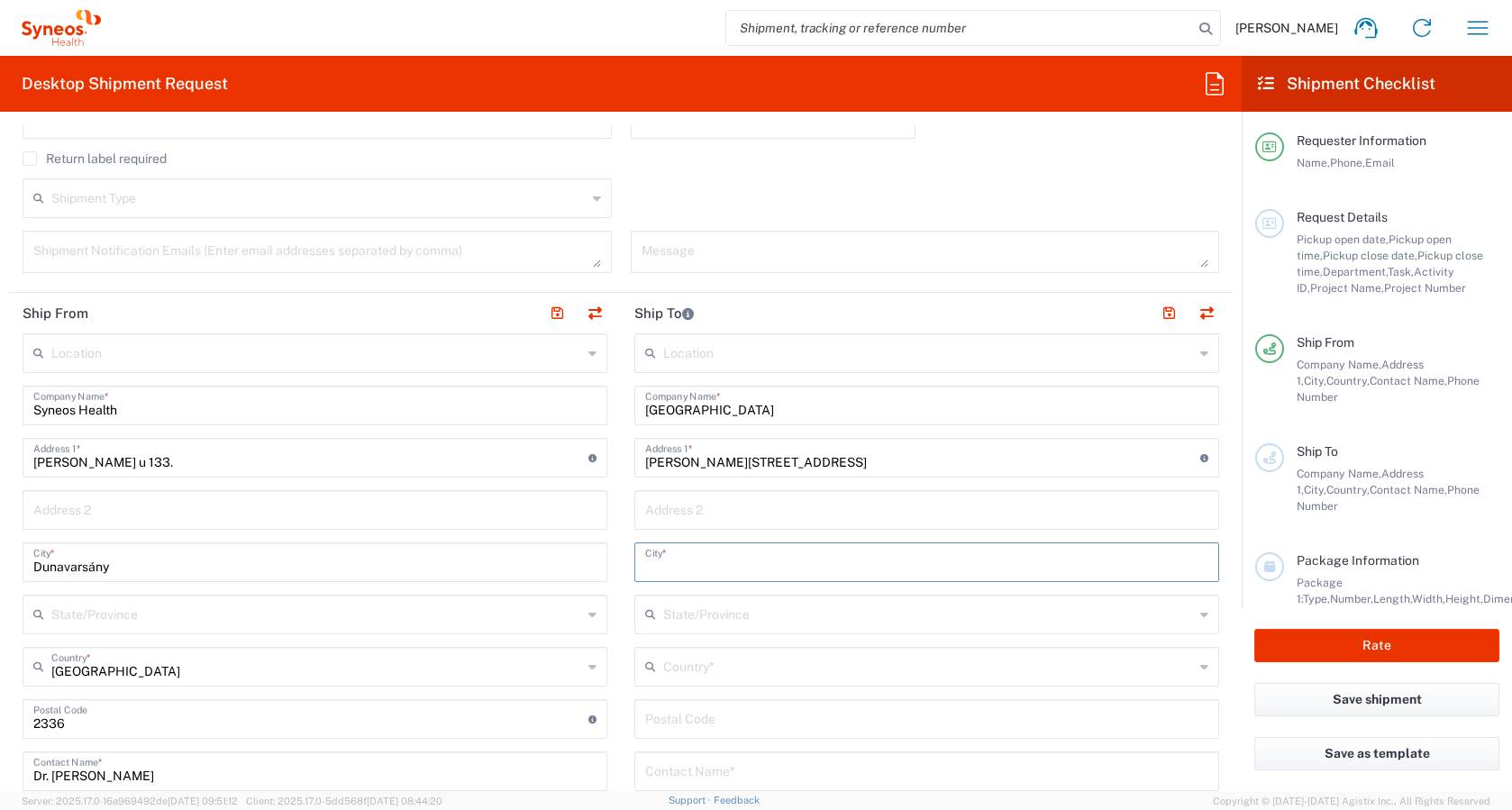
click at [670, 566] on input "text" at bounding box center [927, 561] width 564 height 31
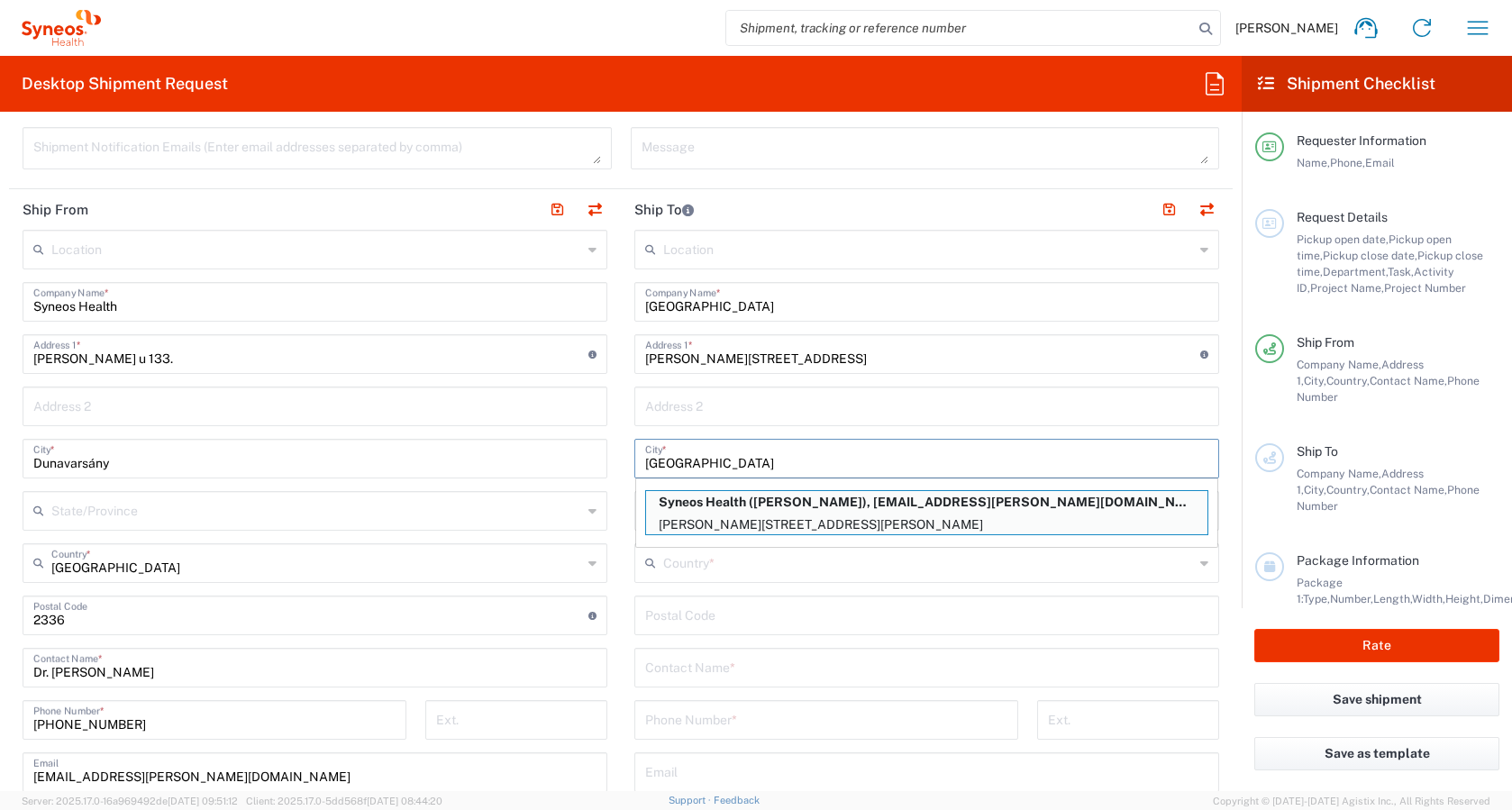
scroll to position [735, 0]
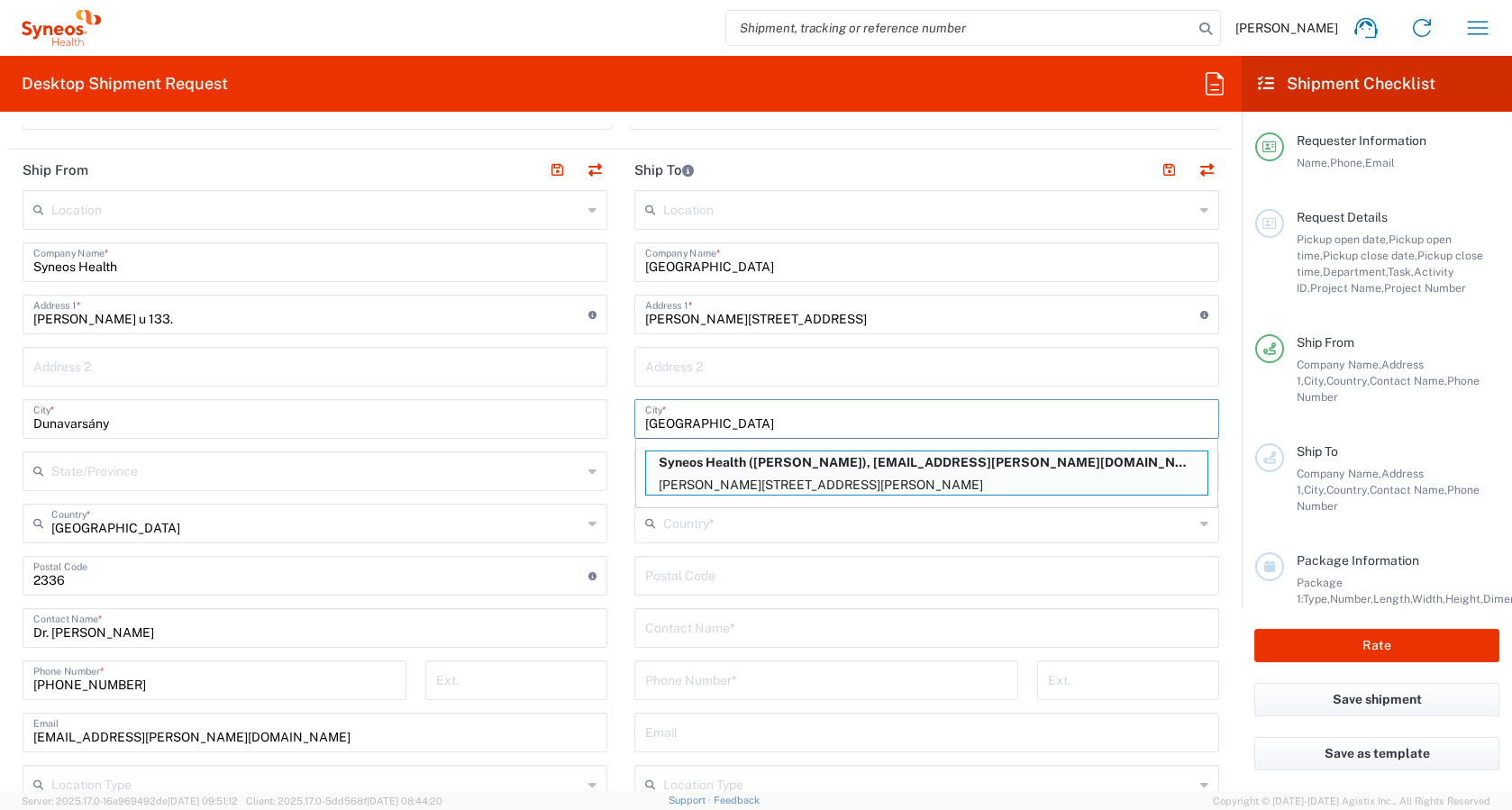
type input "[GEOGRAPHIC_DATA]"
click at [685, 536] on input "text" at bounding box center [929, 522] width 530 height 31
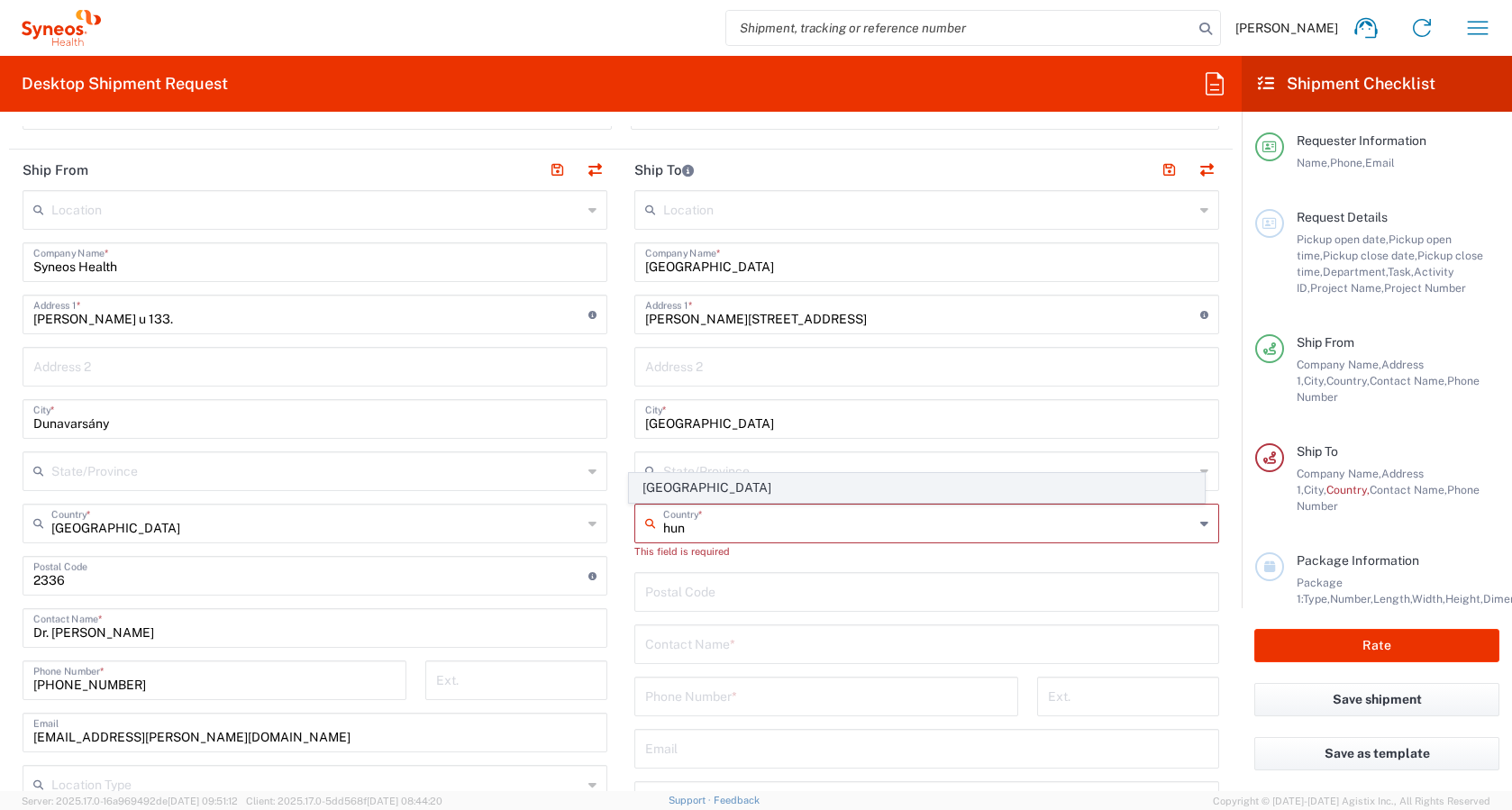
click at [660, 485] on span "[GEOGRAPHIC_DATA]" at bounding box center [918, 487] width 575 height 28
type input "[GEOGRAPHIC_DATA]"
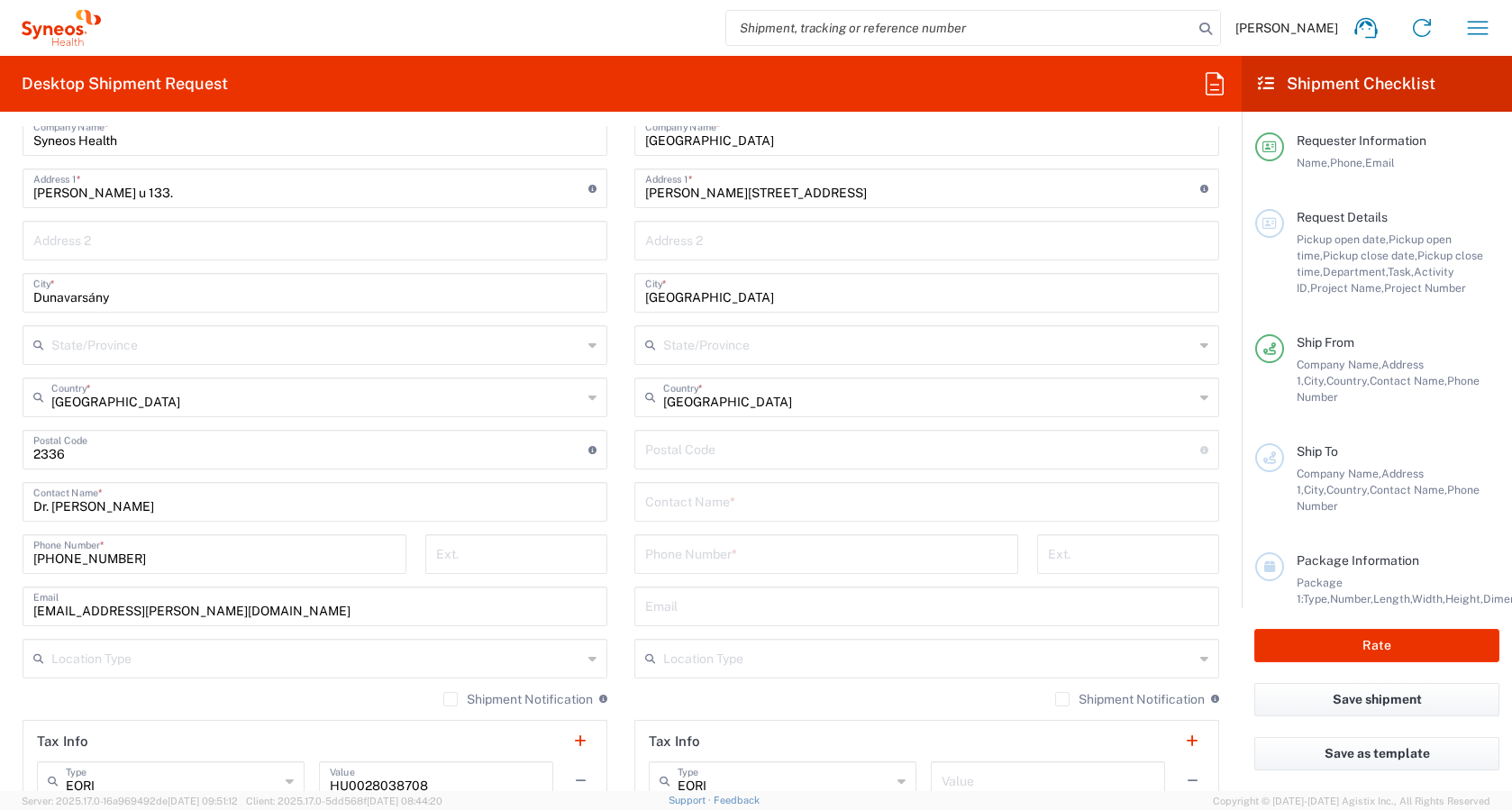
scroll to position [874, 0]
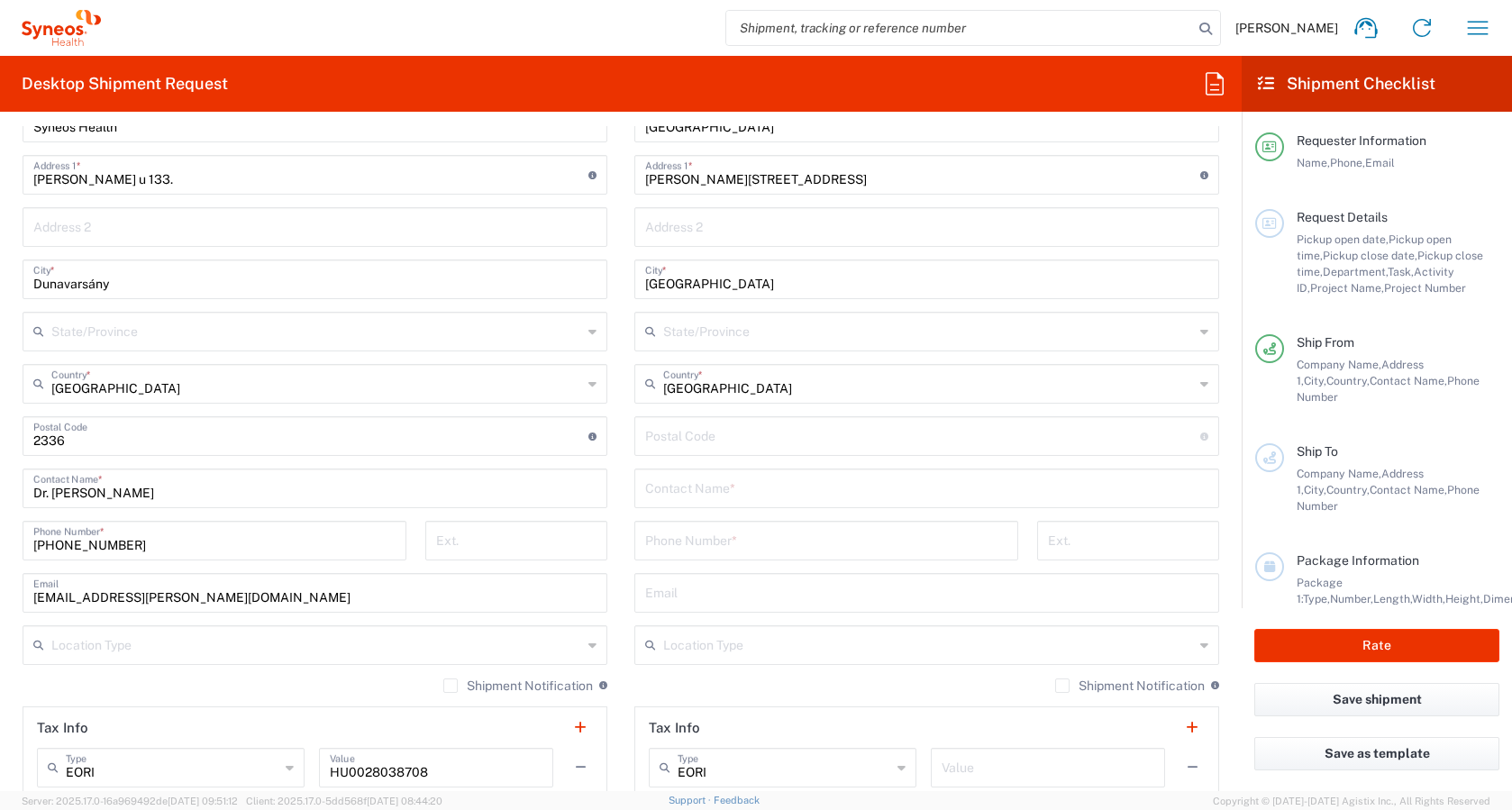
click at [660, 439] on input "undefined" at bounding box center [922, 434] width 555 height 31
type input "1085"
click at [727, 479] on input "text" at bounding box center [927, 487] width 564 height 31
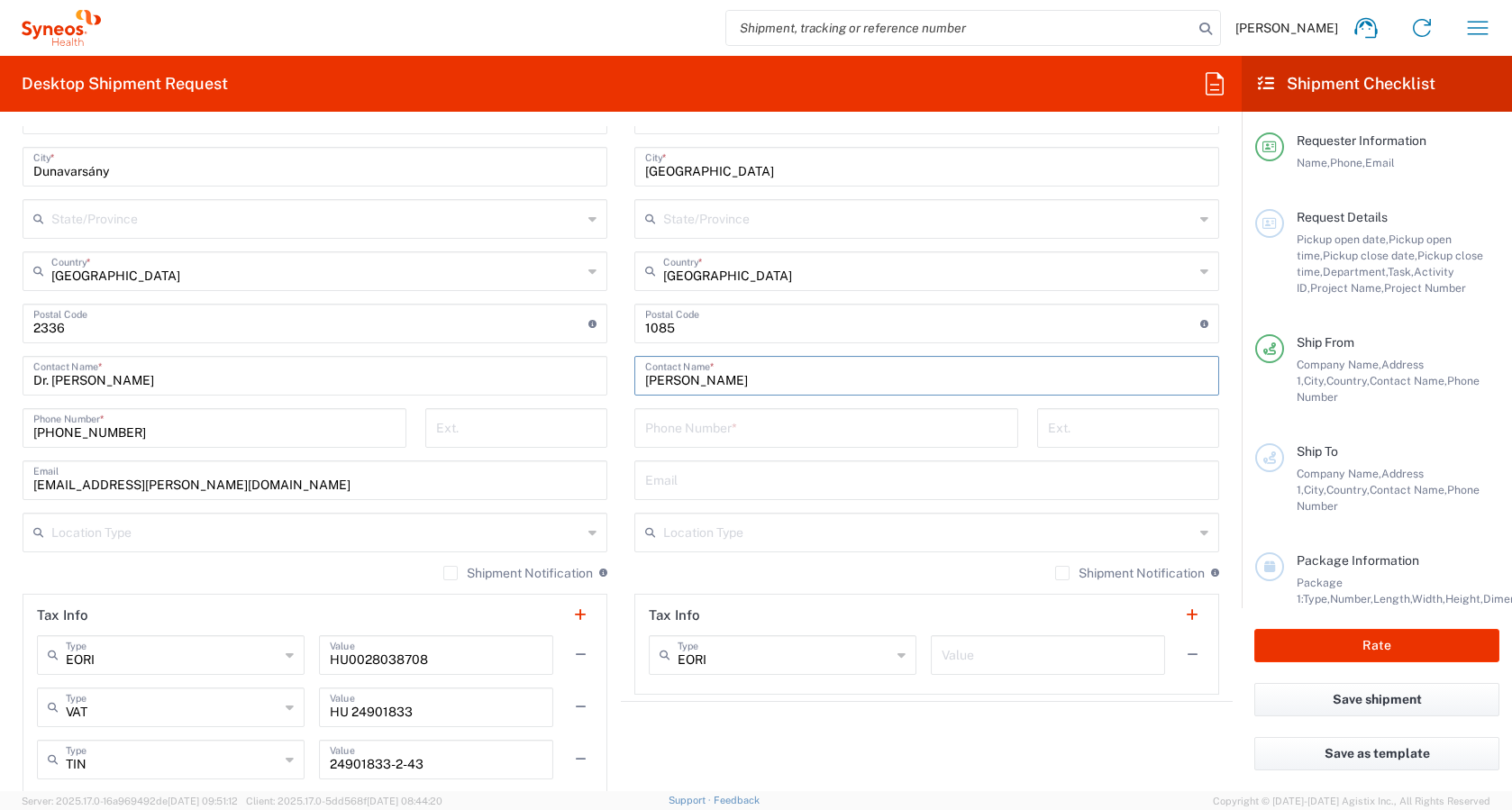
scroll to position [1019, 0]
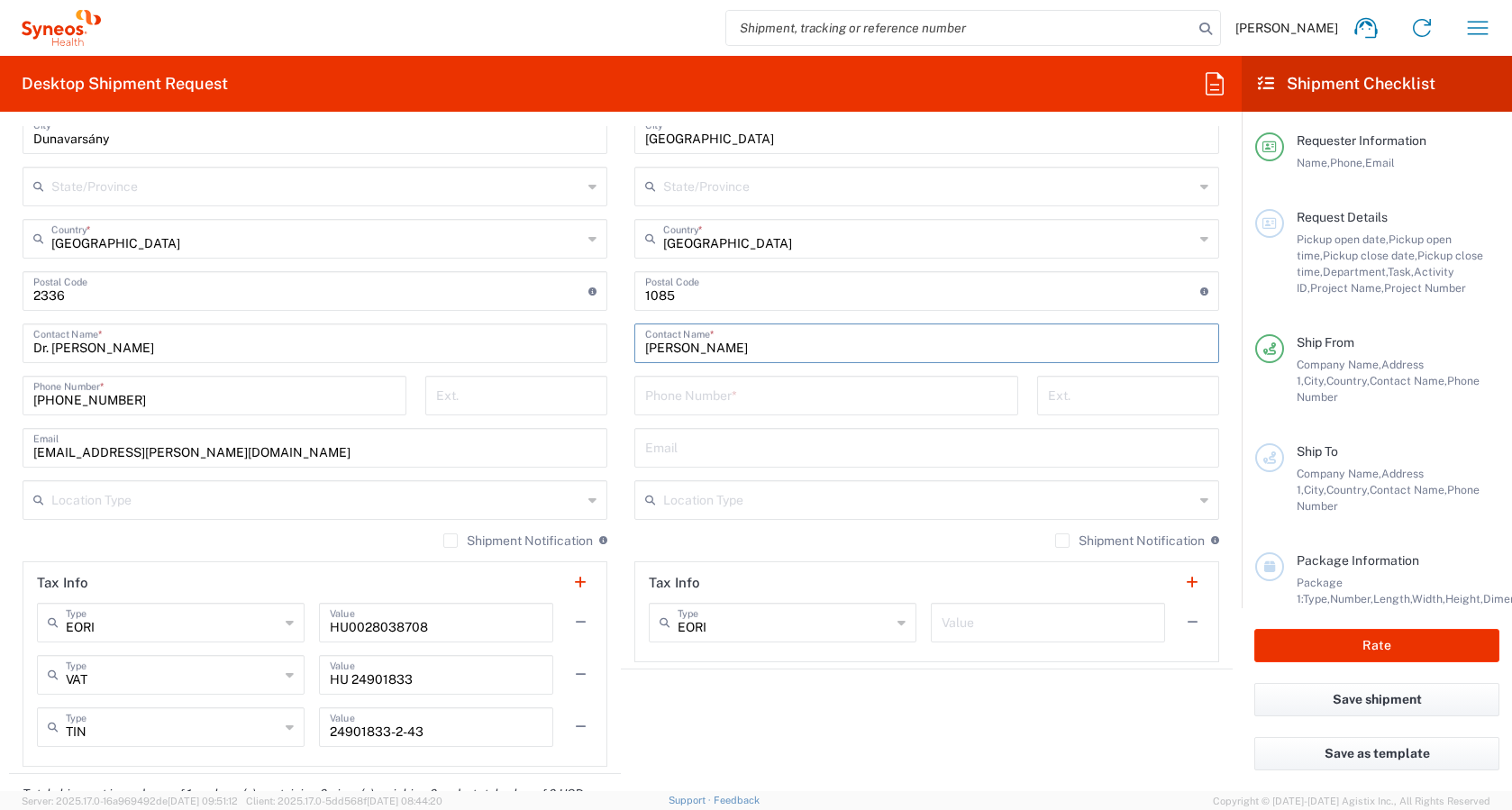
type input "[PERSON_NAME]"
click at [686, 380] on input "tel" at bounding box center [826, 394] width 362 height 31
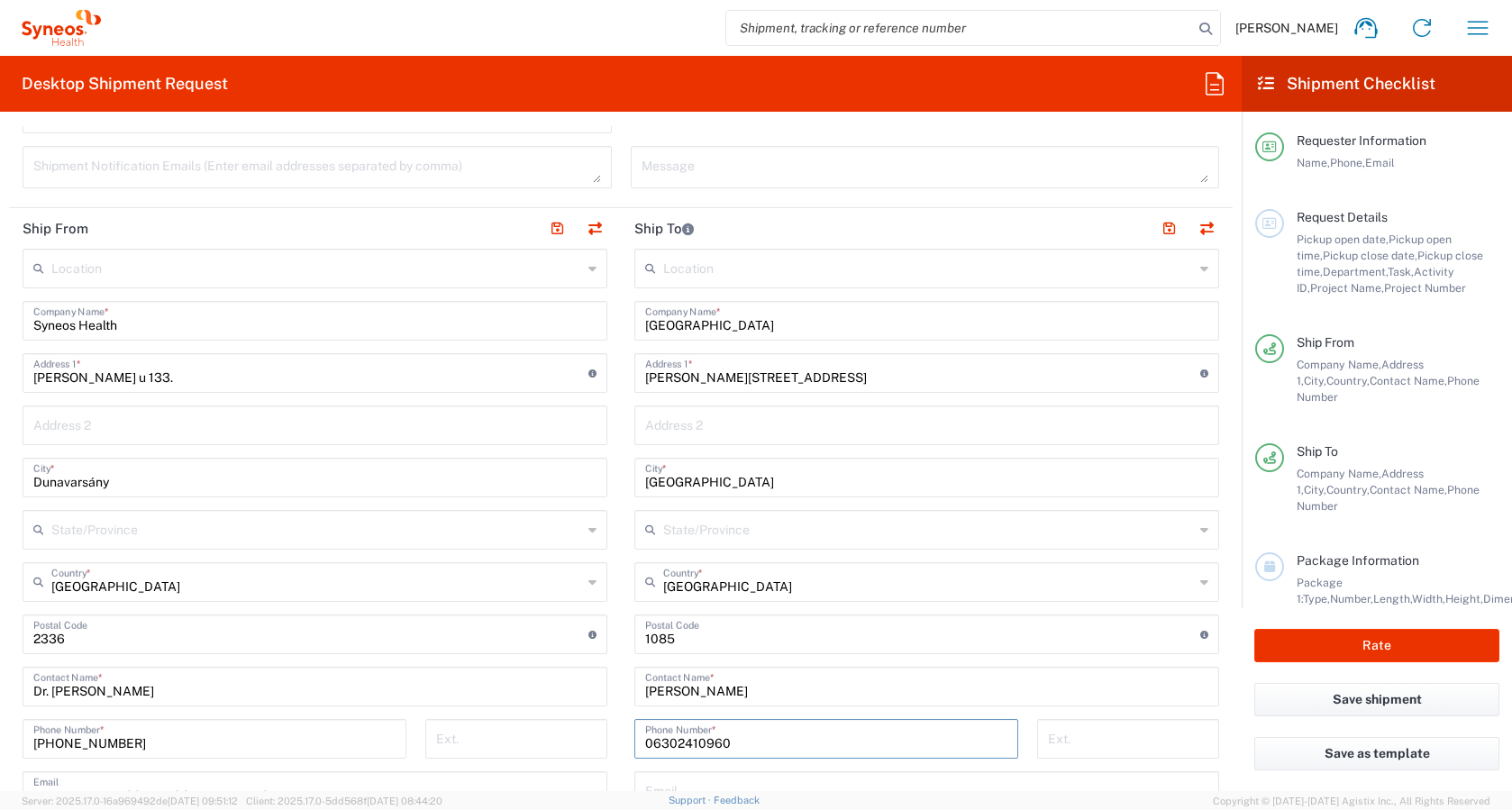
scroll to position [654, 0]
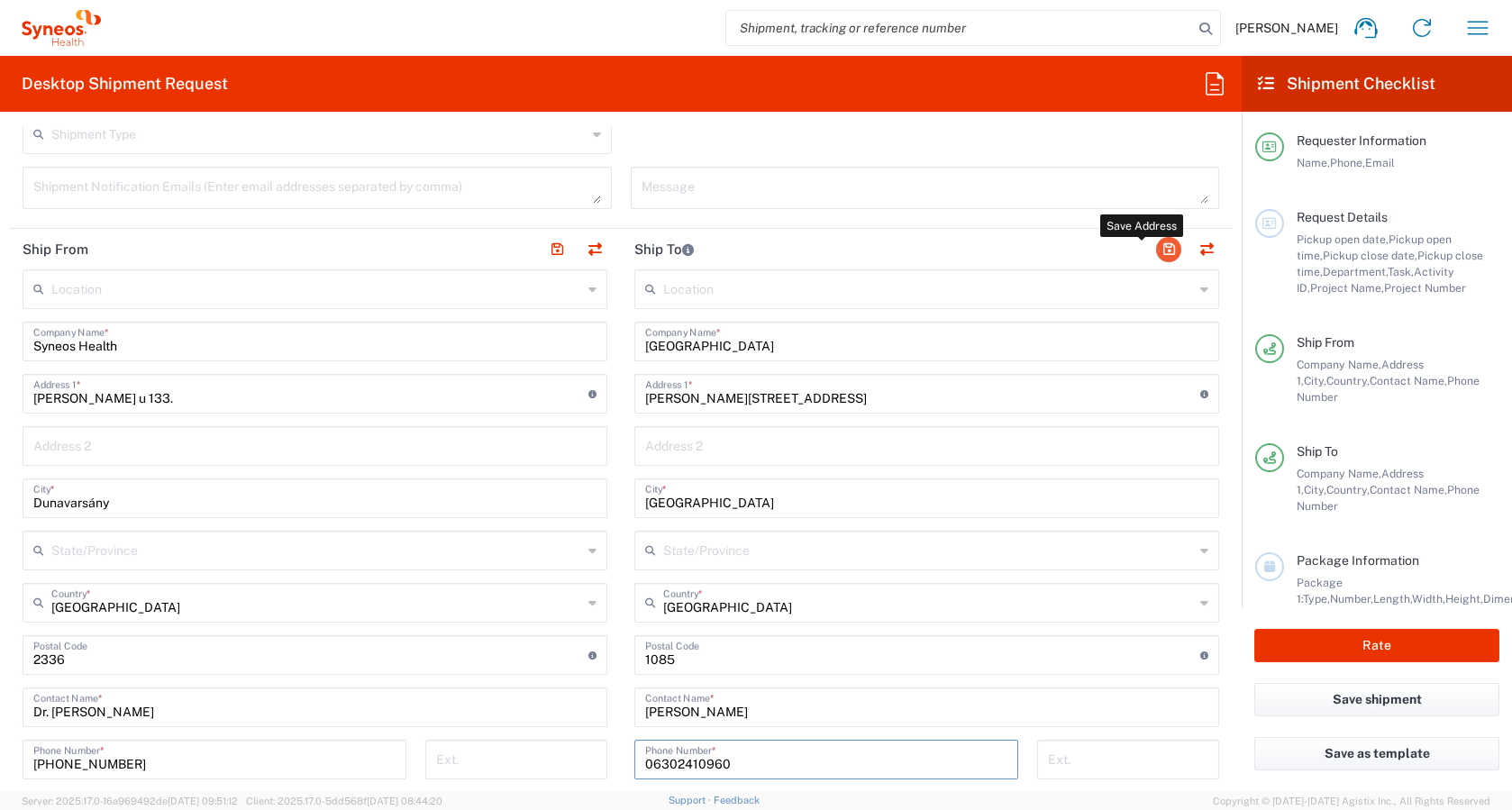
type input "06302410960"
click at [1156, 251] on button "button" at bounding box center [1168, 249] width 25 height 25
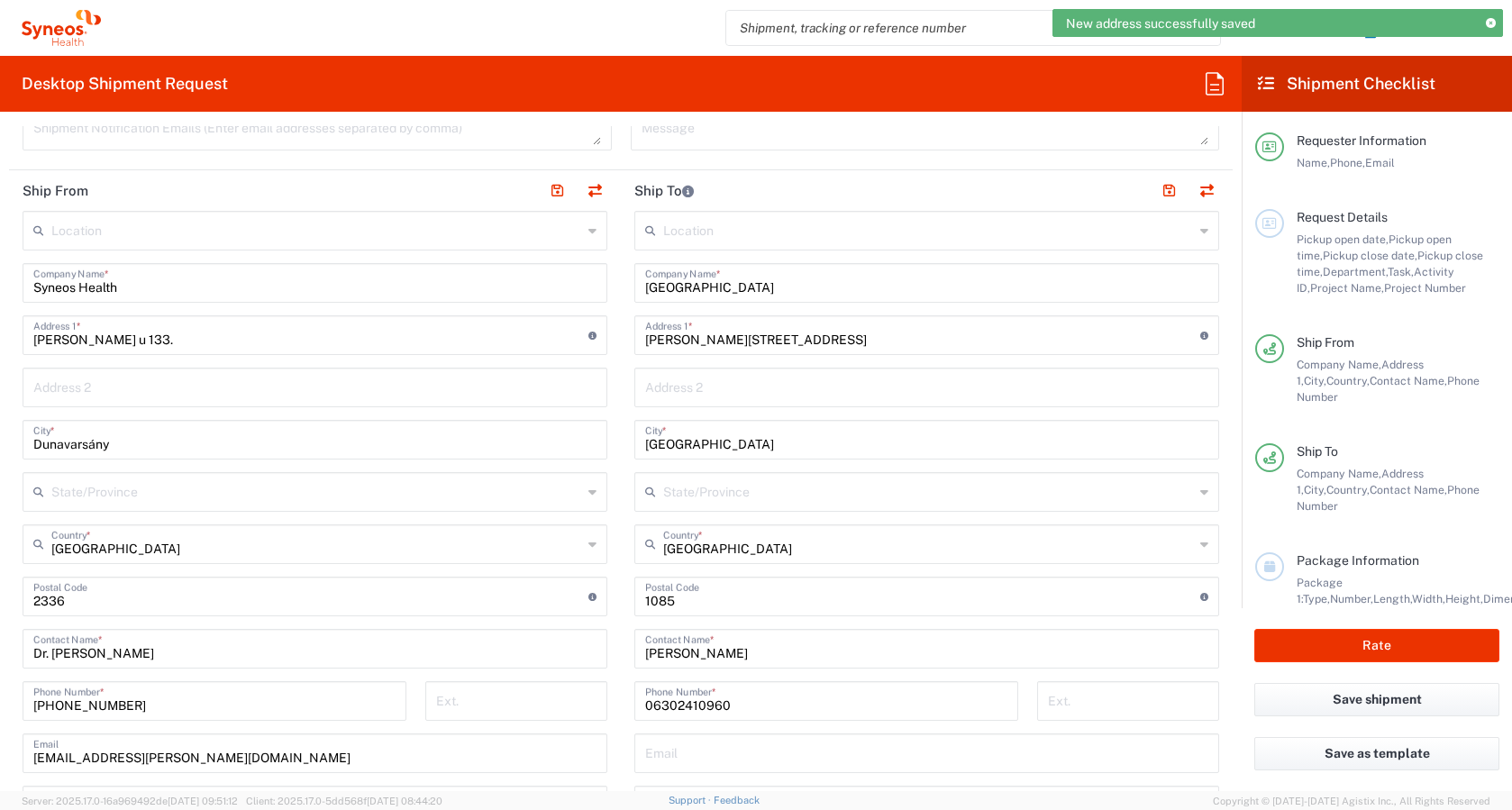
scroll to position [715, 0]
click at [712, 387] on input "text" at bounding box center [927, 384] width 564 height 31
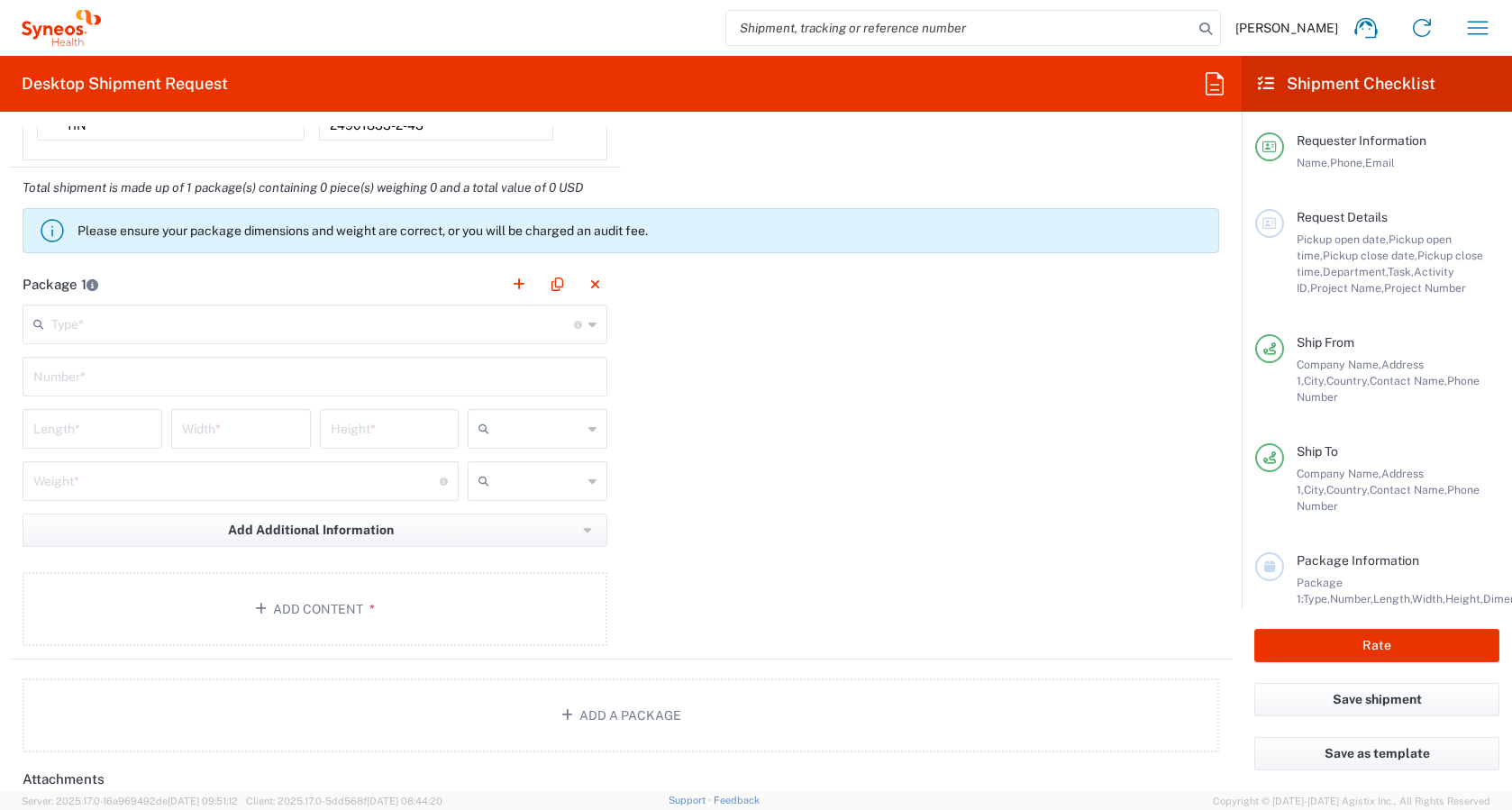
scroll to position [1641, 0]
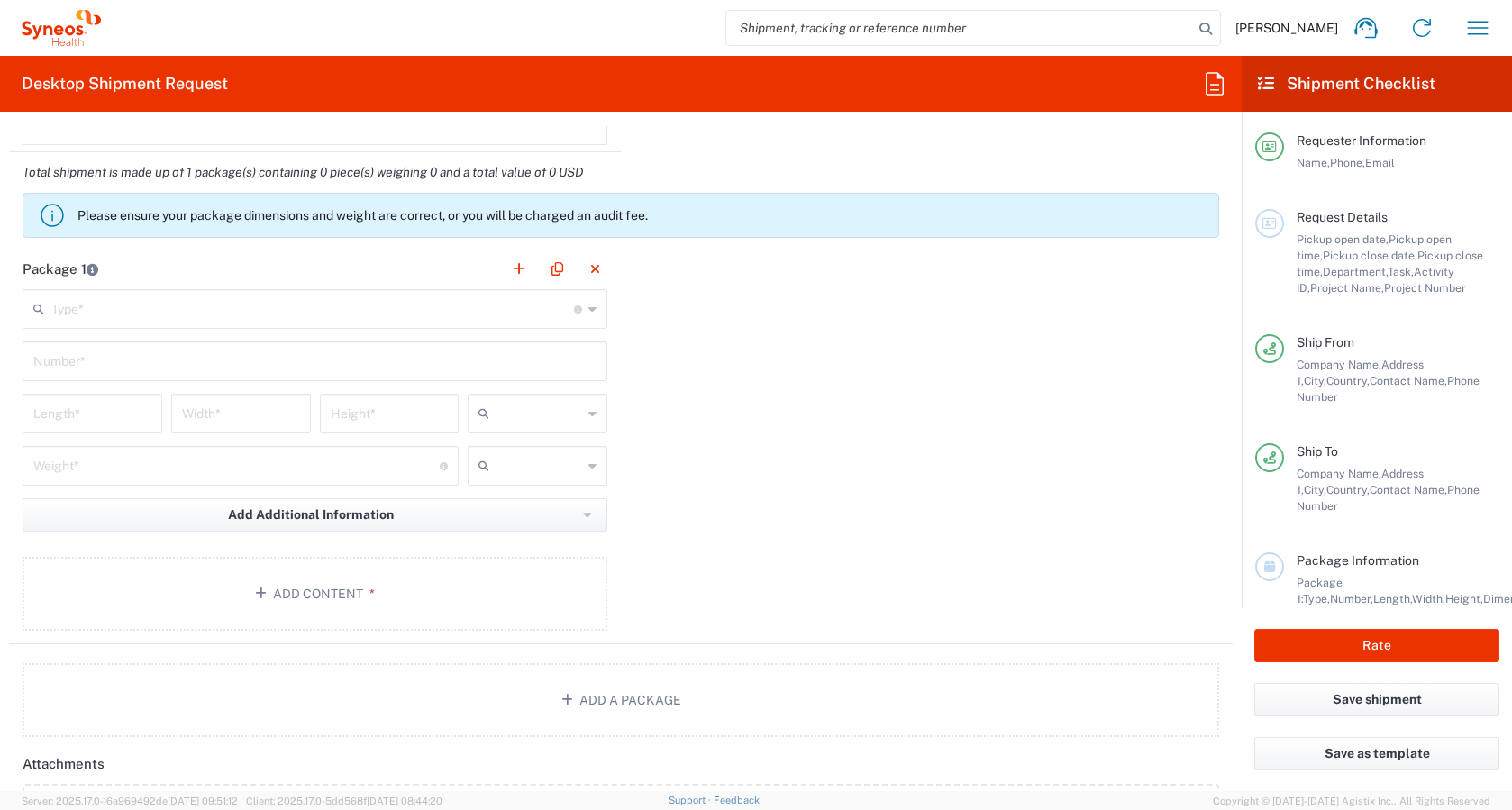
type input "Szemészeti Klinika"
click at [305, 325] on div "Type * Material used to package goods" at bounding box center [315, 309] width 585 height 40
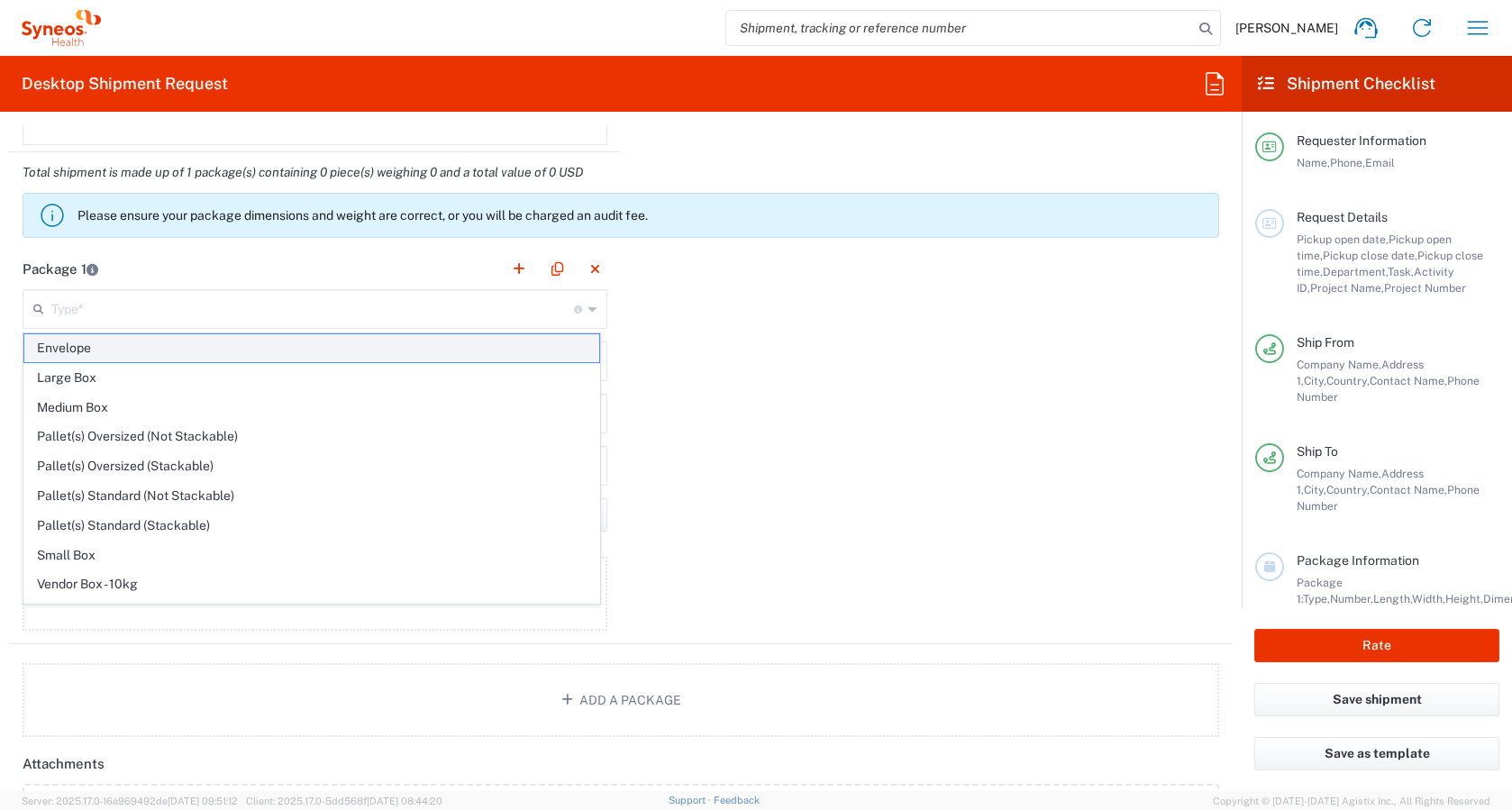
click at [84, 348] on span "Envelope" at bounding box center [312, 348] width 575 height 28
type input "Envelope"
type input "1"
type input "9.5"
type input "12.5"
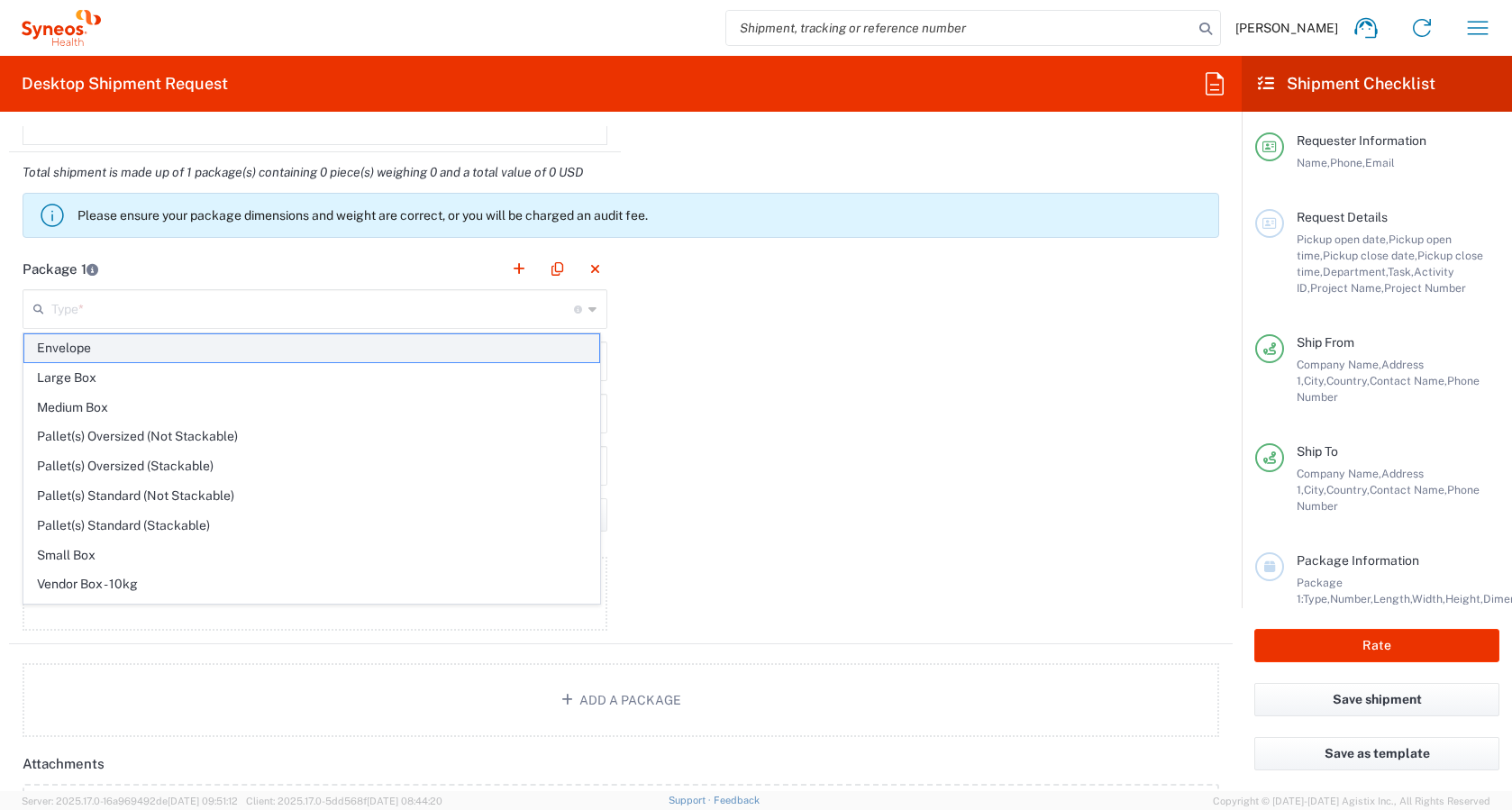
type input "0.25"
type input "in"
type input "0.45"
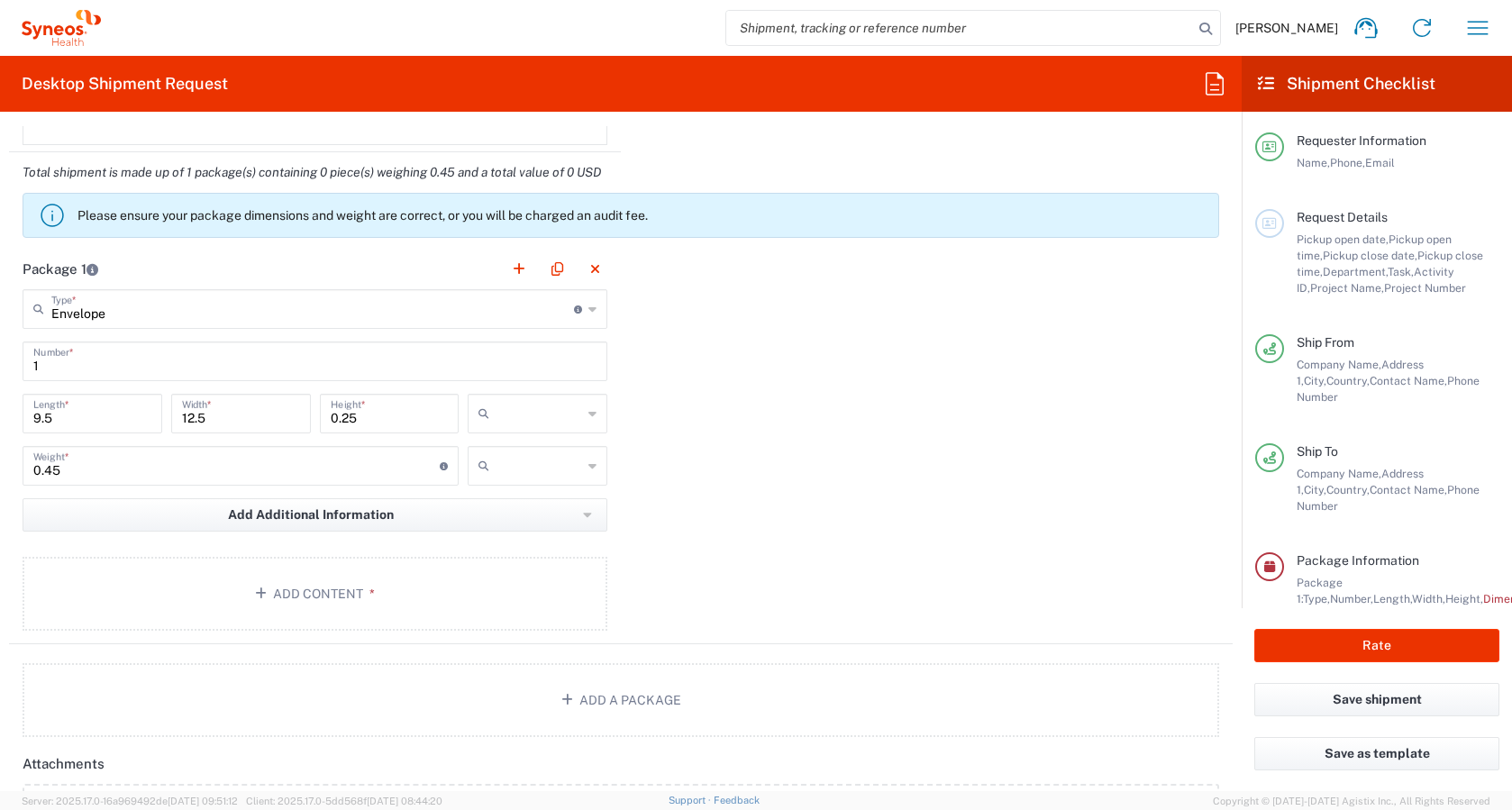
click at [537, 411] on input "text" at bounding box center [538, 413] width 85 height 28
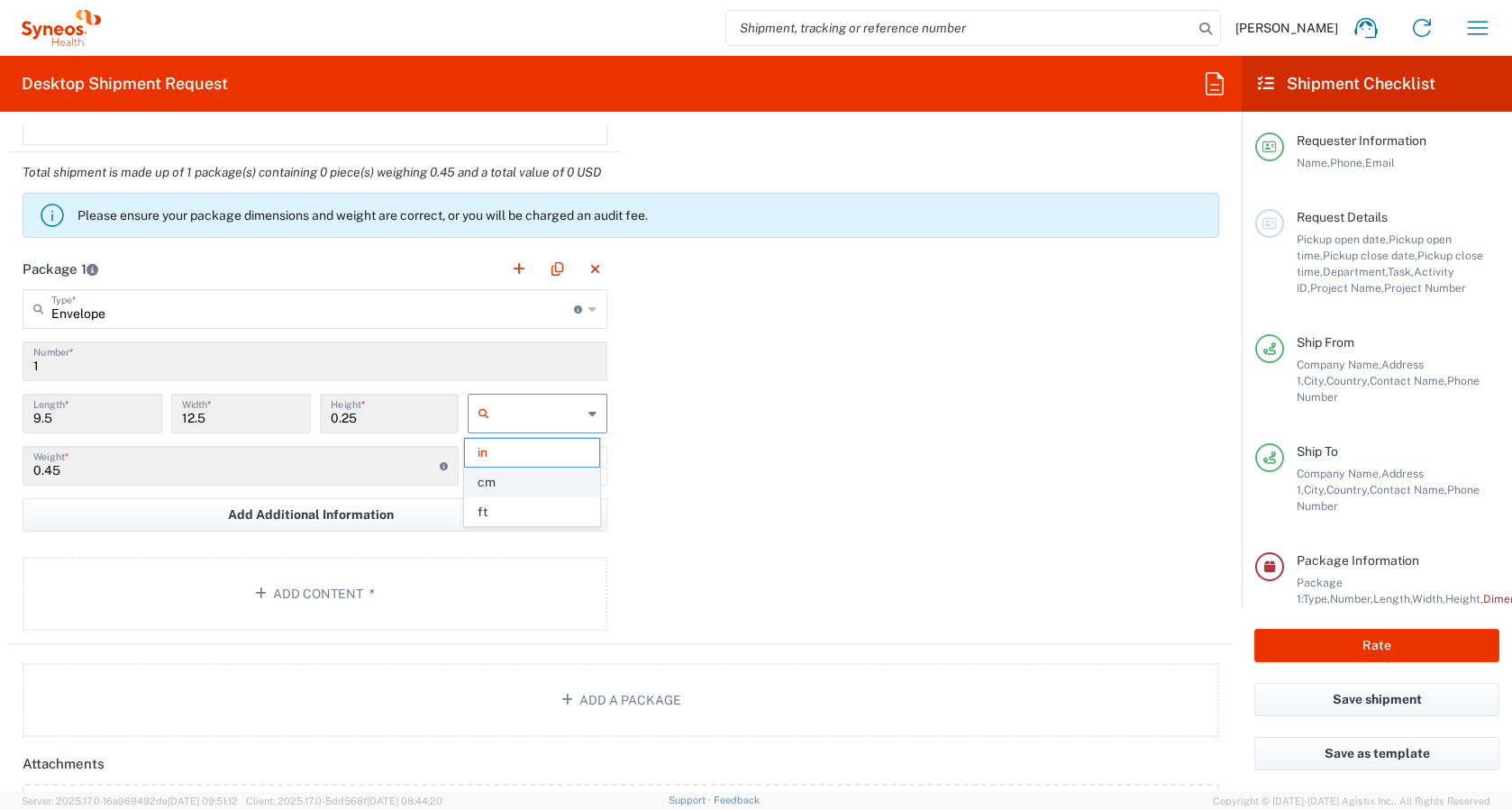
click at [509, 480] on span "cm" at bounding box center [531, 482] width 134 height 28
type input "24.13"
type input "31.75"
type input "0.64"
type input "cm"
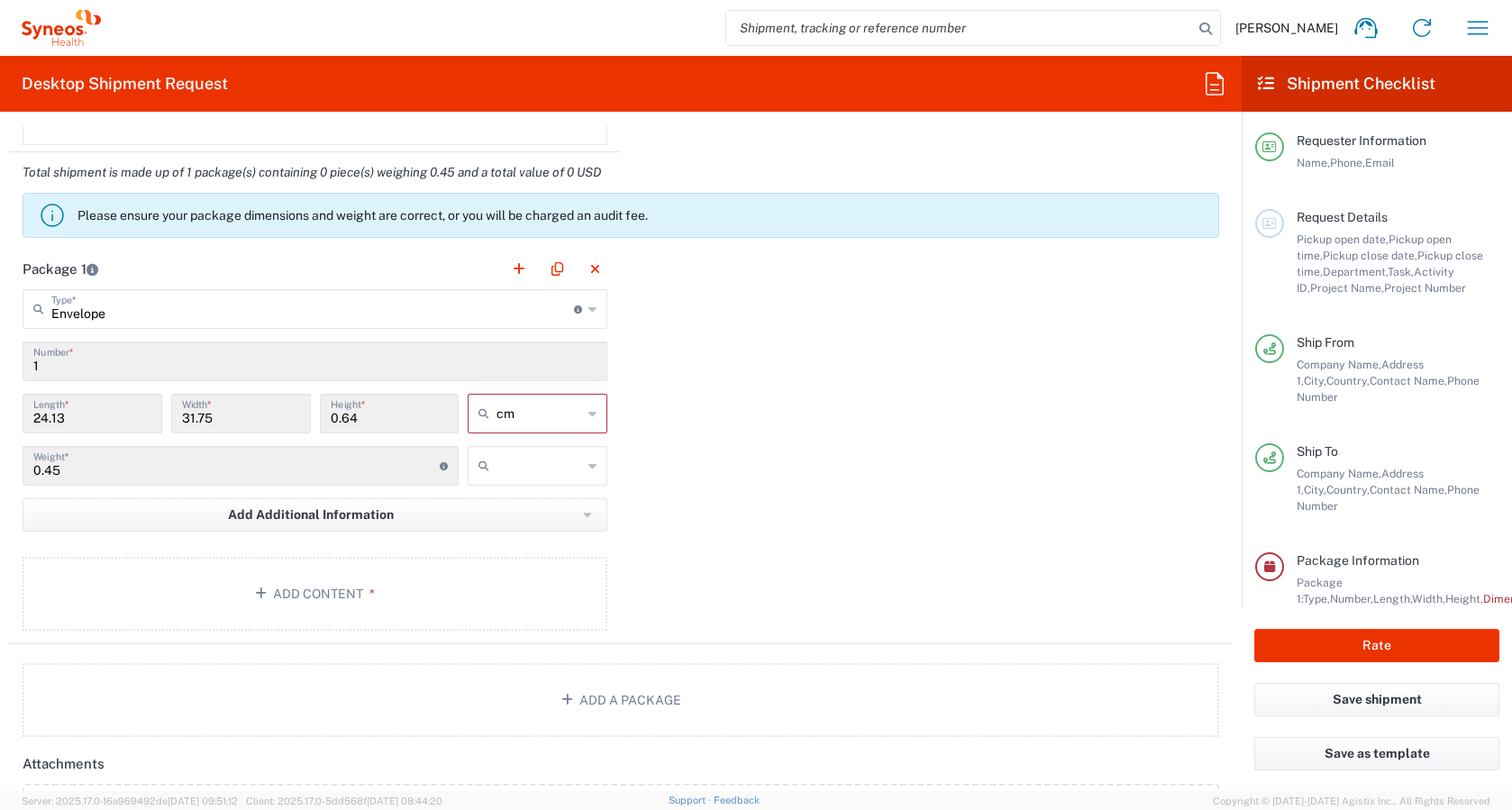
click at [527, 470] on input "text" at bounding box center [538, 465] width 85 height 28
click at [537, 509] on span "kgs" at bounding box center [531, 505] width 134 height 28
type input "kgs"
click at [350, 588] on button "Add Content *" at bounding box center [315, 594] width 585 height 74
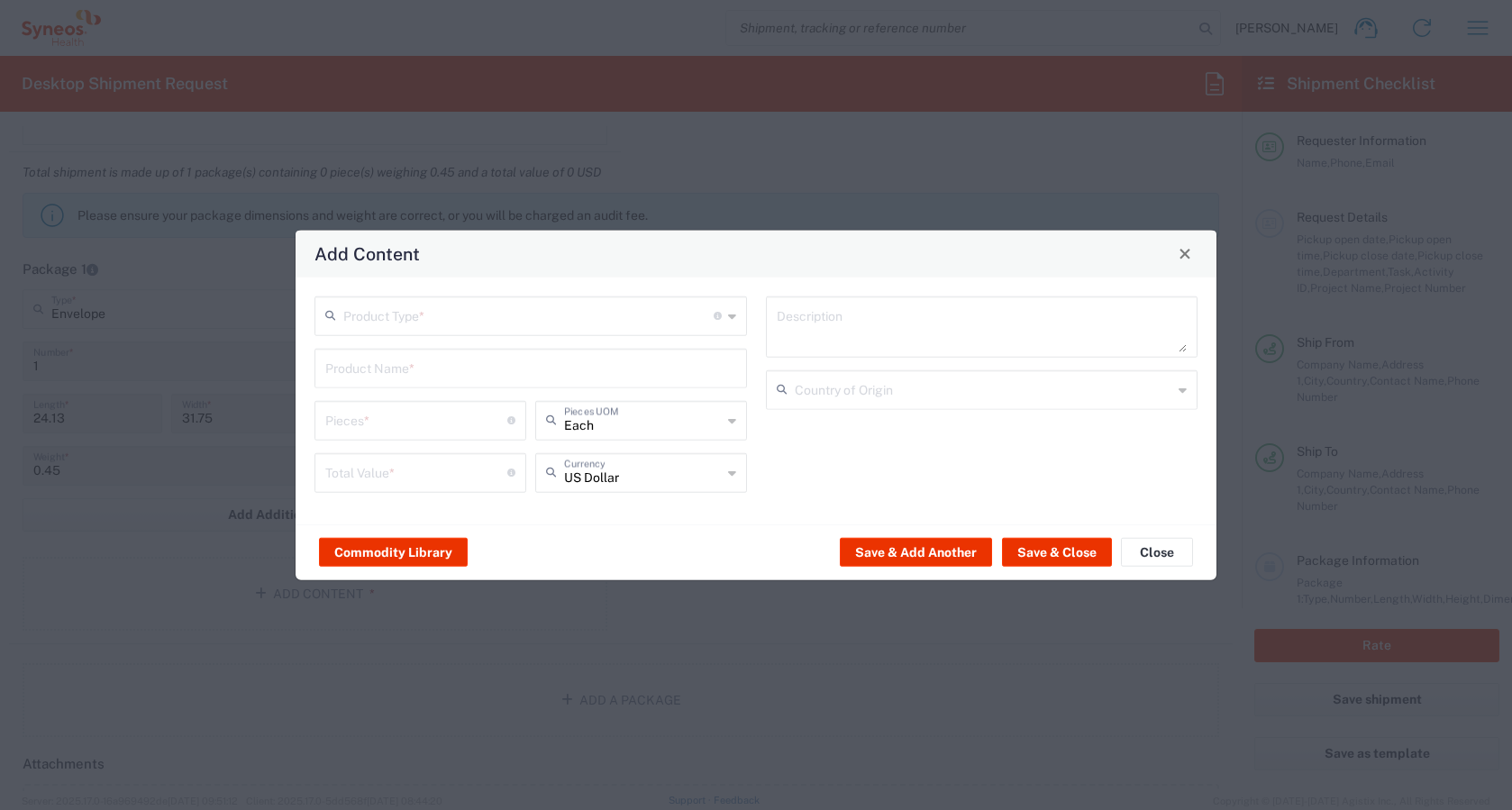
click at [489, 312] on input "text" at bounding box center [528, 314] width 370 height 31
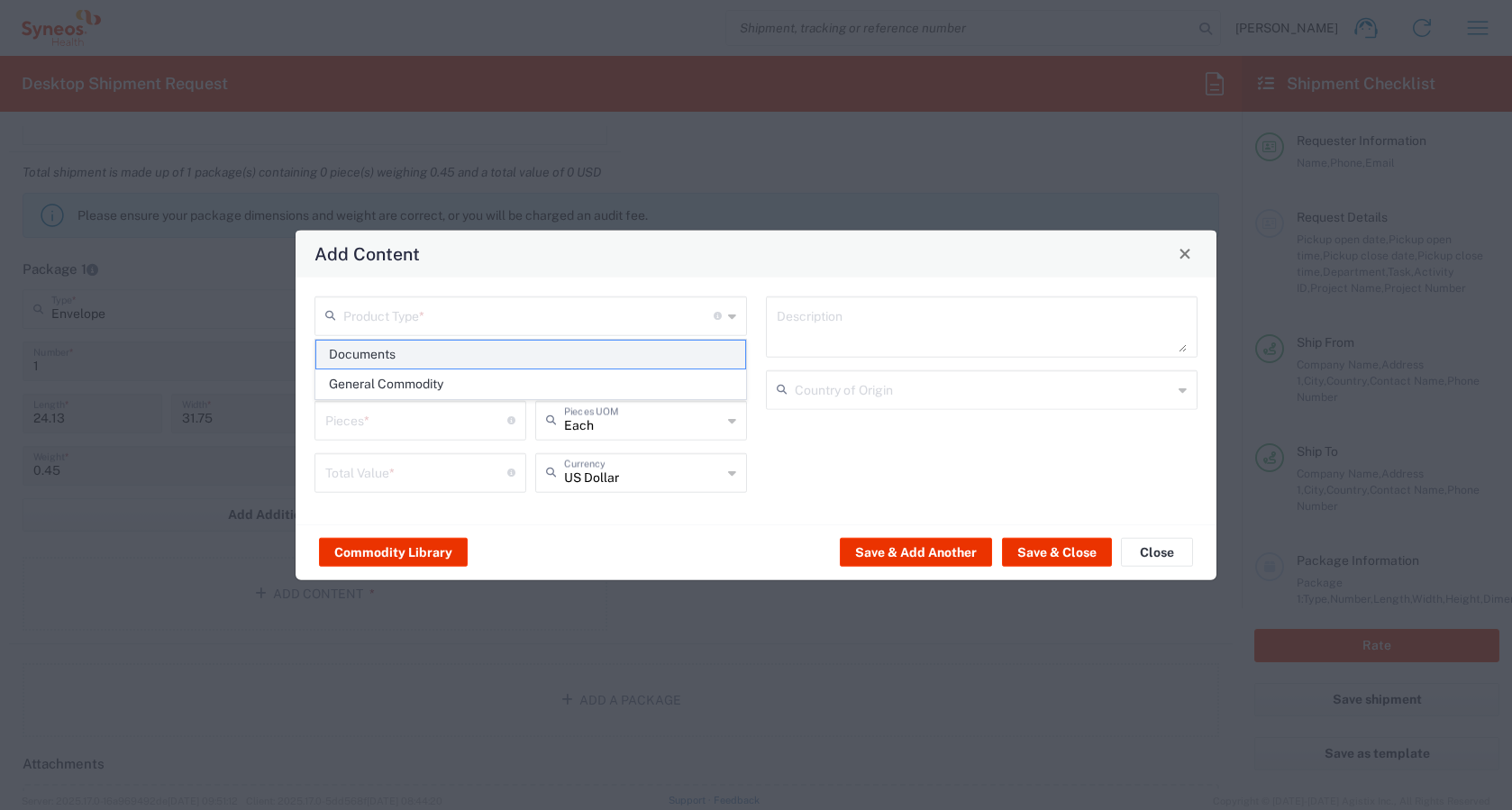
click at [421, 345] on span "Documents" at bounding box center [530, 354] width 429 height 28
type input "Documents"
type input "1"
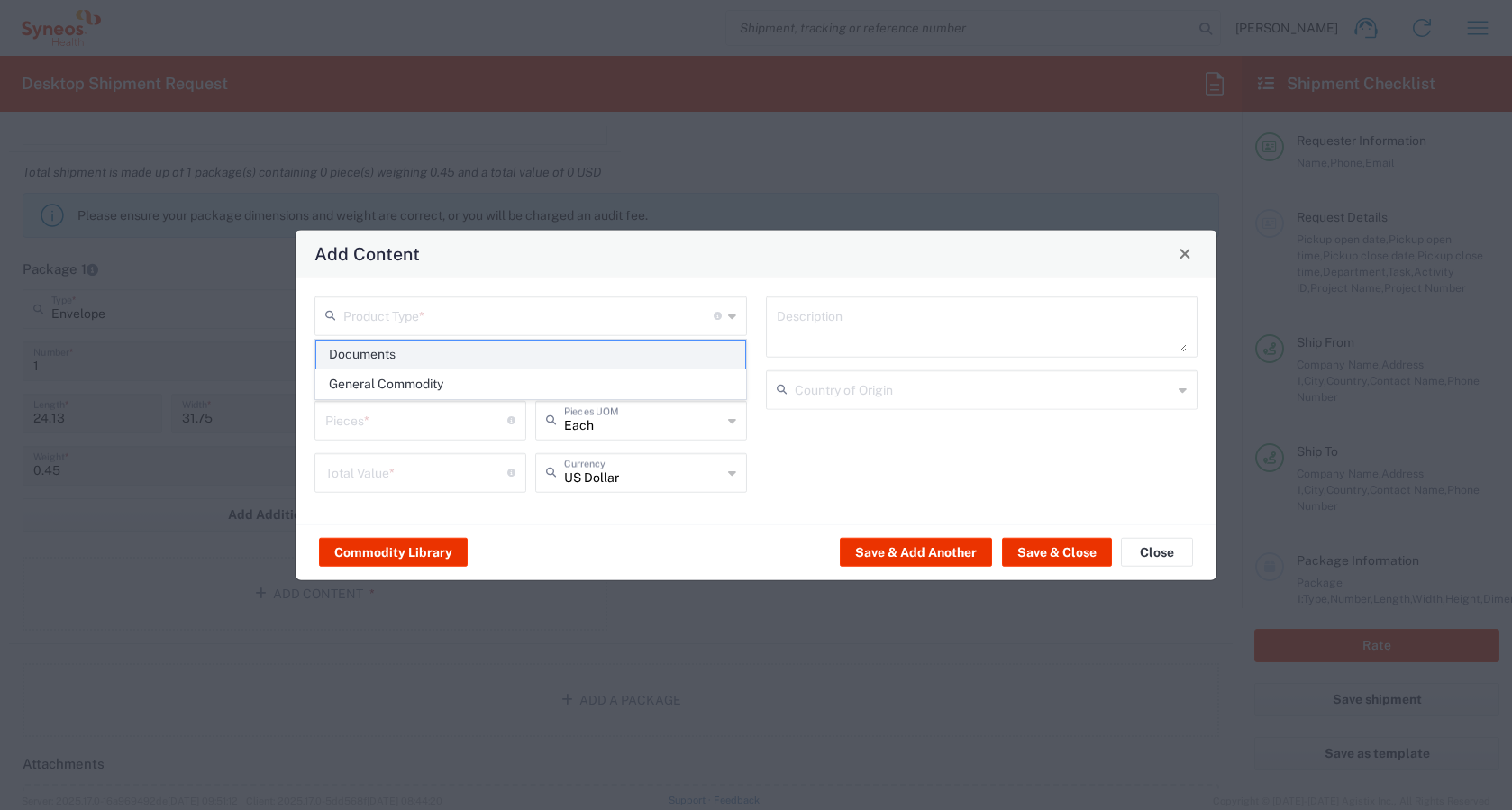
type textarea "Documents"
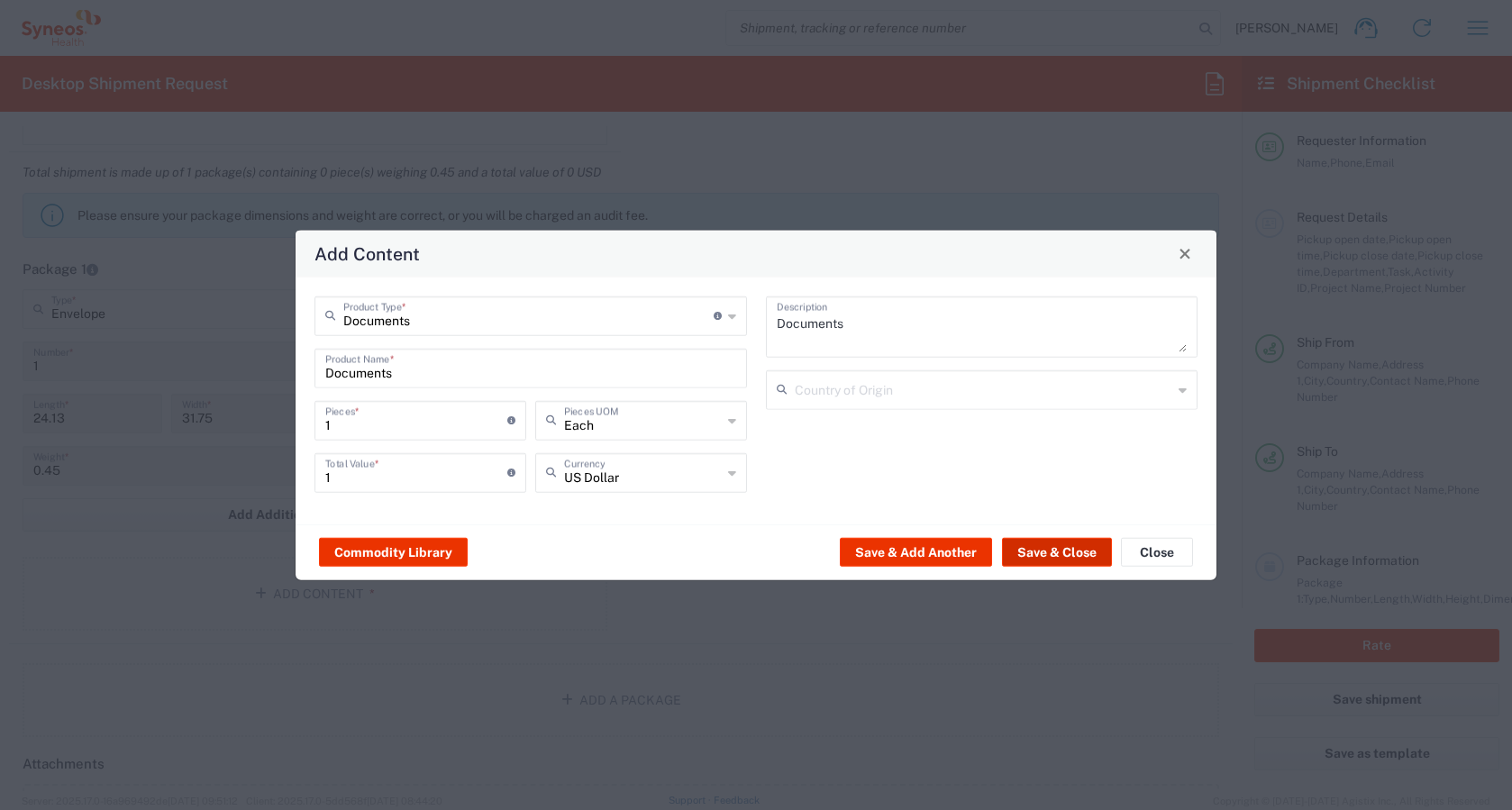
click at [1056, 565] on button "Save & Close" at bounding box center [1057, 552] width 110 height 28
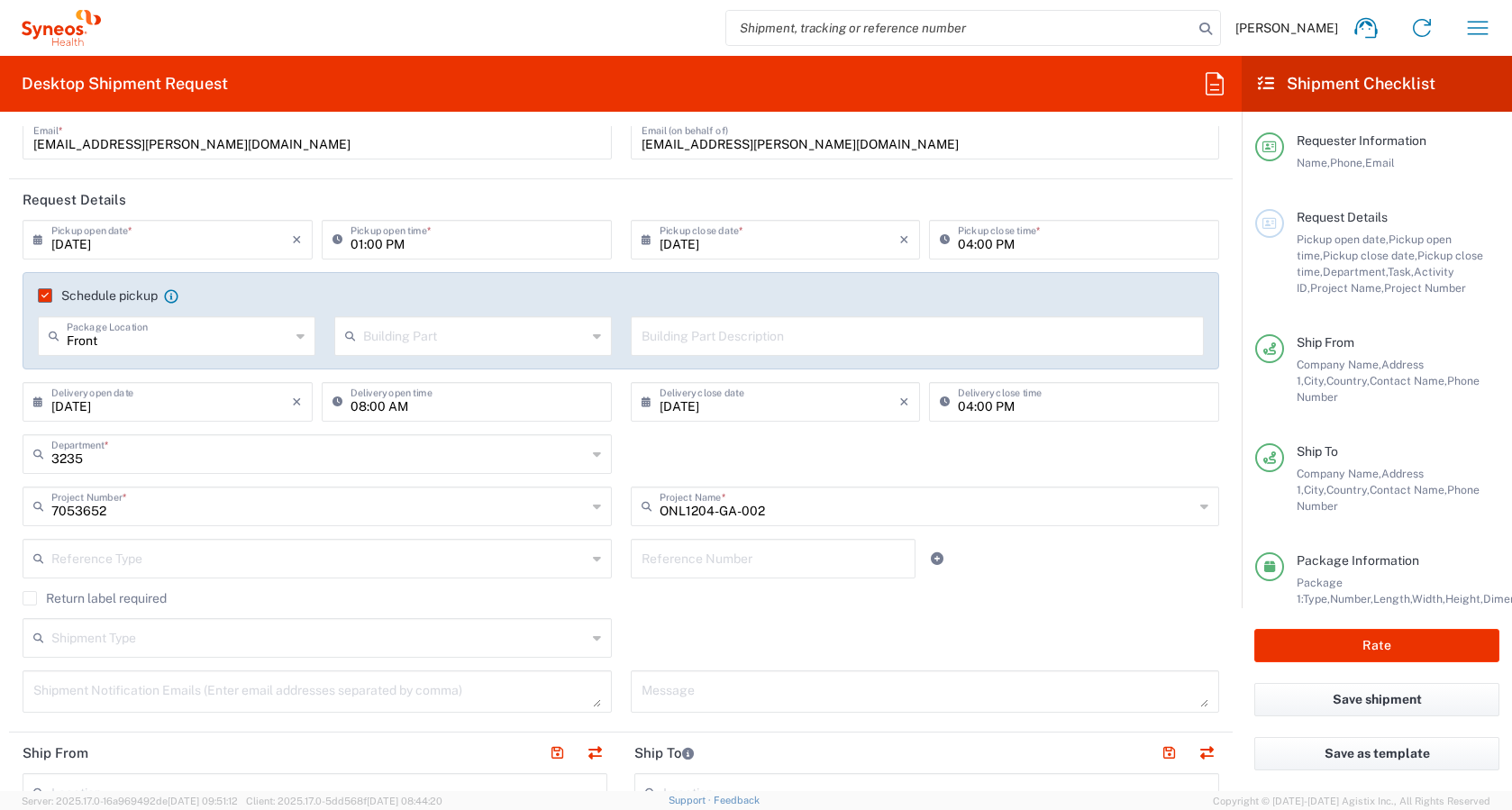
scroll to position [115, 0]
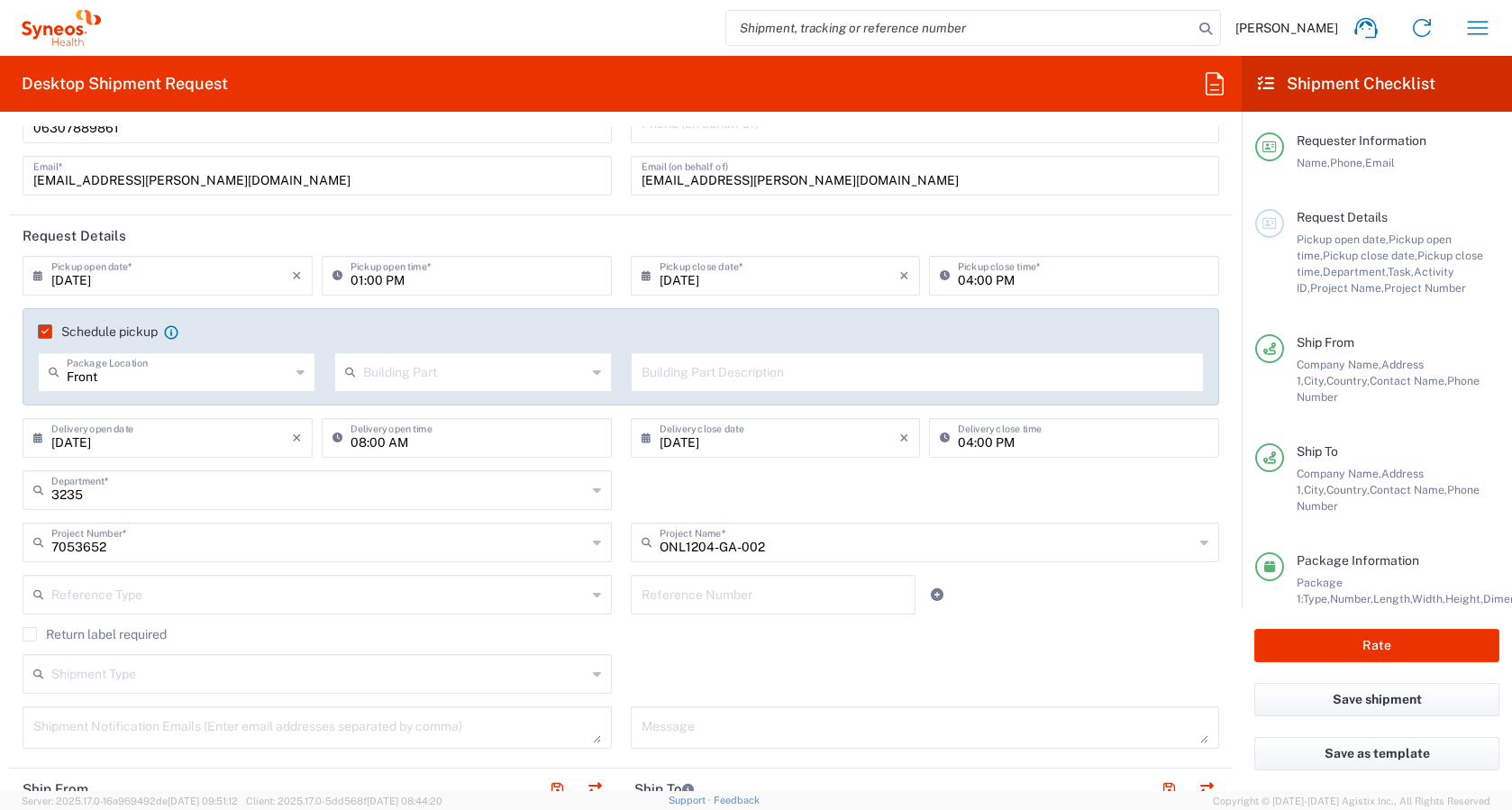
click at [963, 279] on input "04:00 PM" at bounding box center [1083, 274] width 251 height 31
click at [1005, 277] on input "04:00 PM" at bounding box center [1083, 274] width 251 height 31
click at [961, 279] on input "04:00 PM" at bounding box center [1083, 274] width 251 height 31
type input "06:00 PM"
click at [1361, 652] on button "Rate" at bounding box center [1377, 646] width 245 height 33
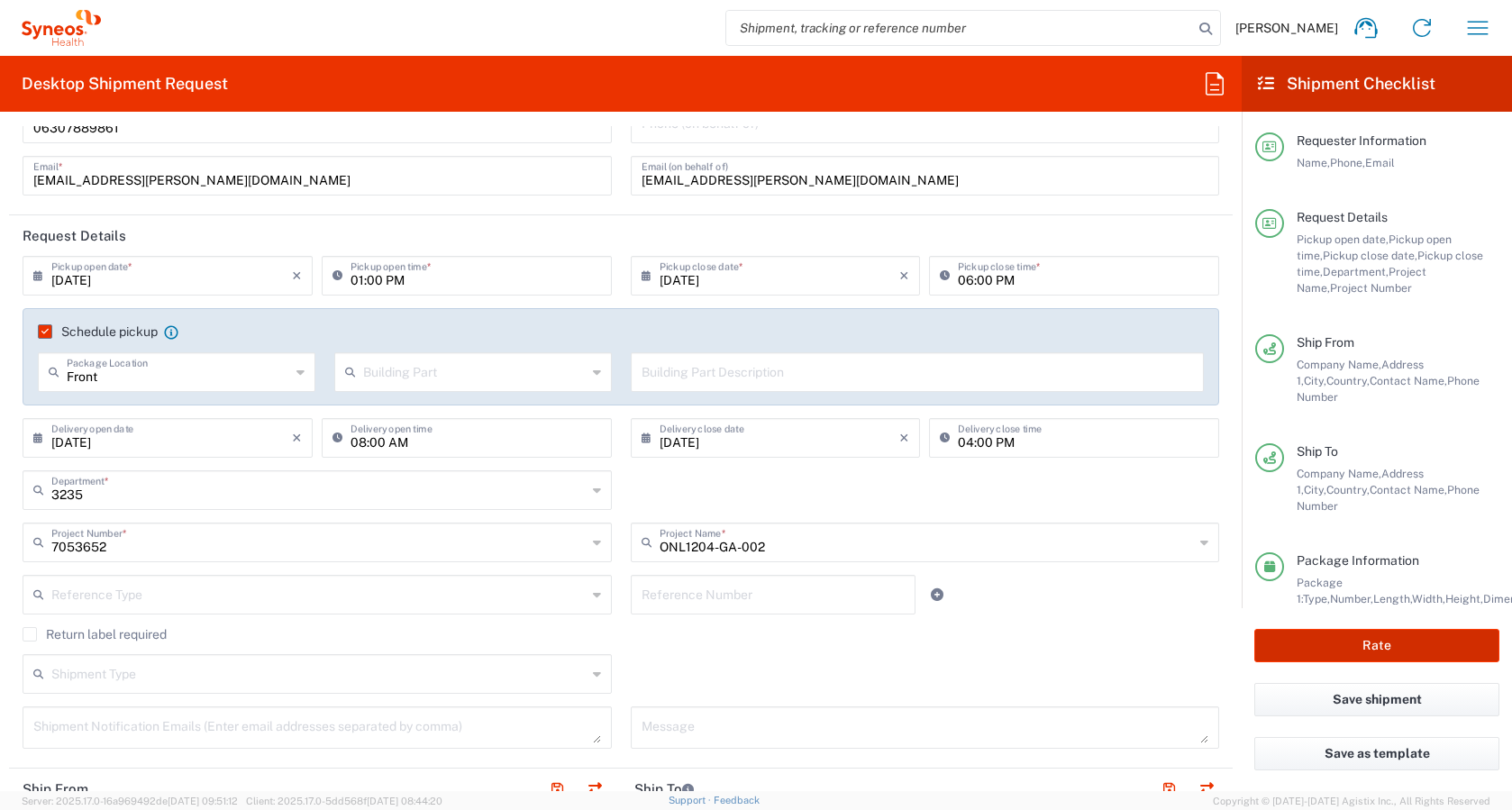
type input "7053652"
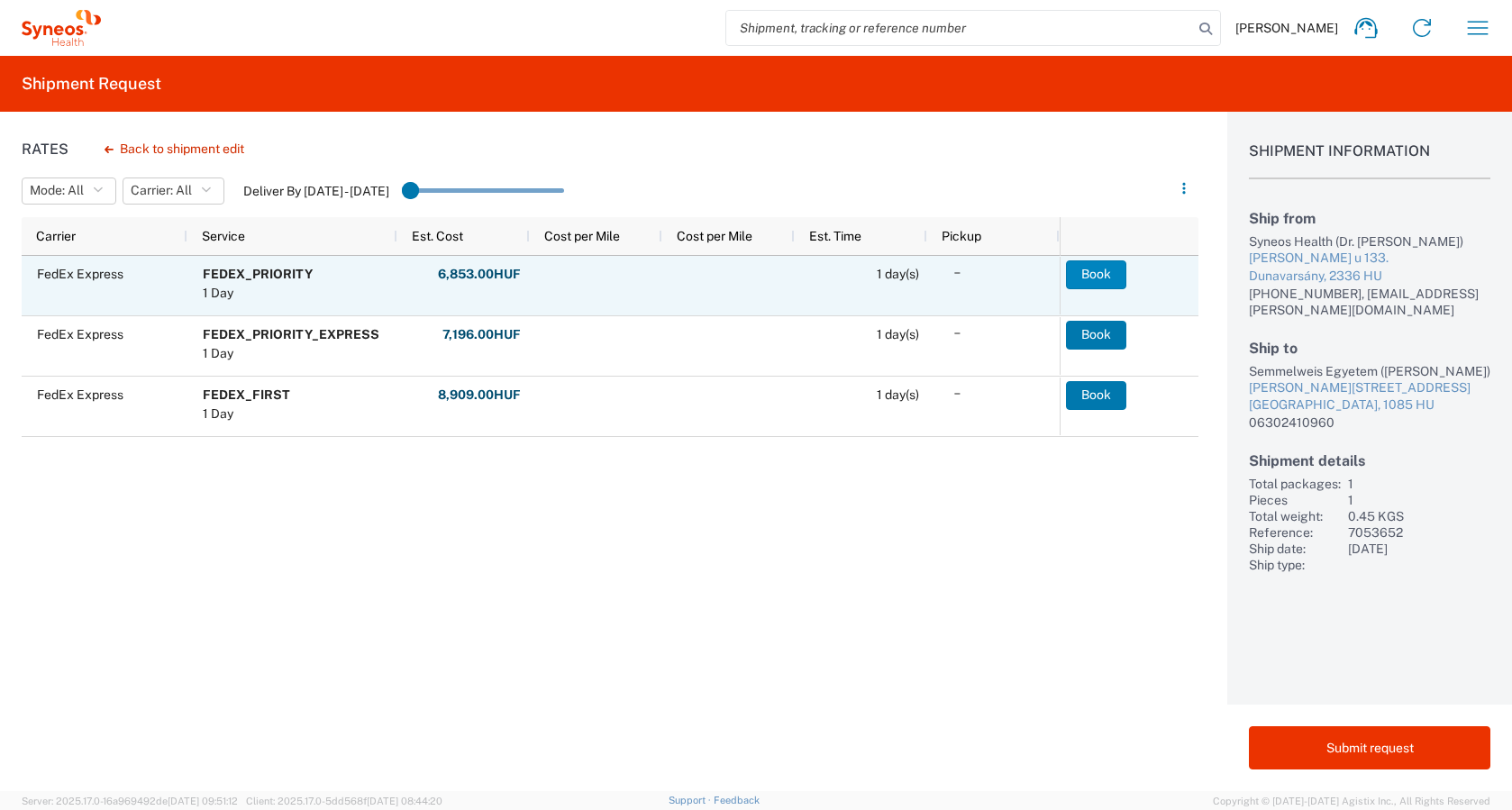
click at [1085, 272] on button "Book" at bounding box center [1096, 274] width 61 height 28
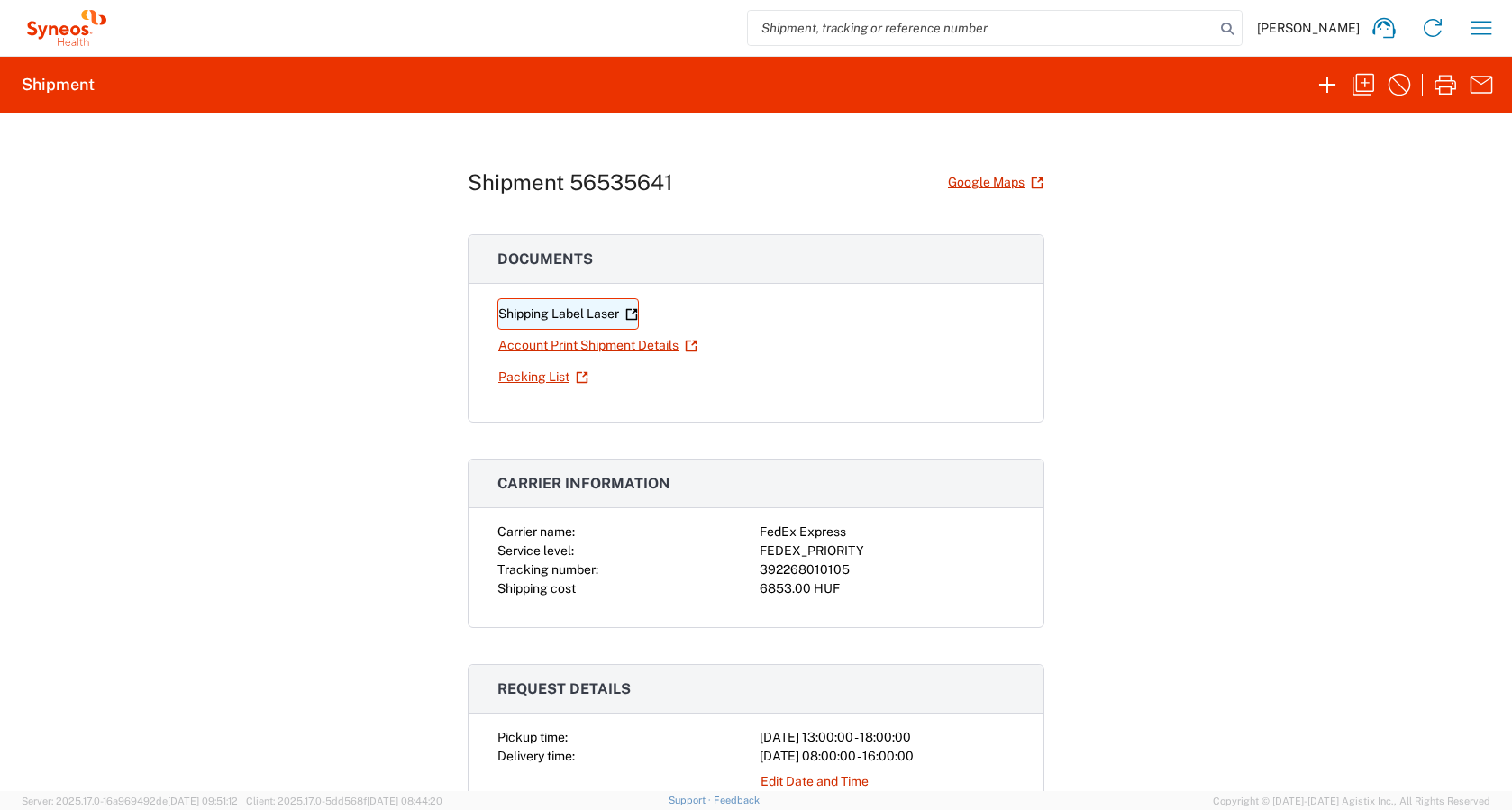
click at [571, 315] on link "Shipping Label Laser" at bounding box center [568, 314] width 142 height 31
